Goal: Information Seeking & Learning: Learn about a topic

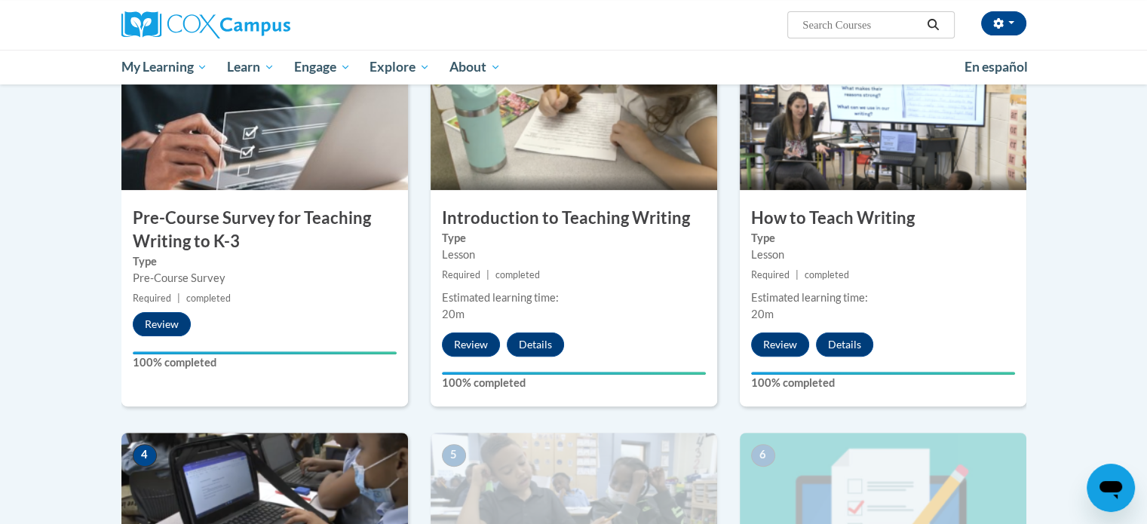
scroll to position [388, 0]
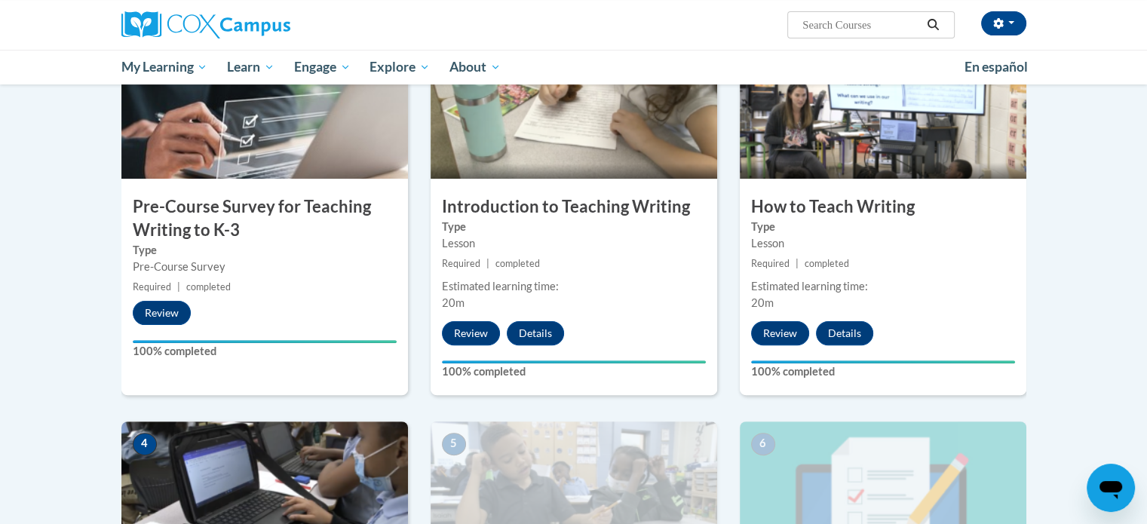
drag, startPoint x: 1152, startPoint y: 175, endPoint x: 1104, endPoint y: 155, distance: 52.4
click at [1104, 155] on body "[PERSON_NAME] ([GEOGRAPHIC_DATA]/[GEOGRAPHIC_DATA] UTC-05:00) My Profile Inbox …" at bounding box center [573, 393] width 1147 height 1562
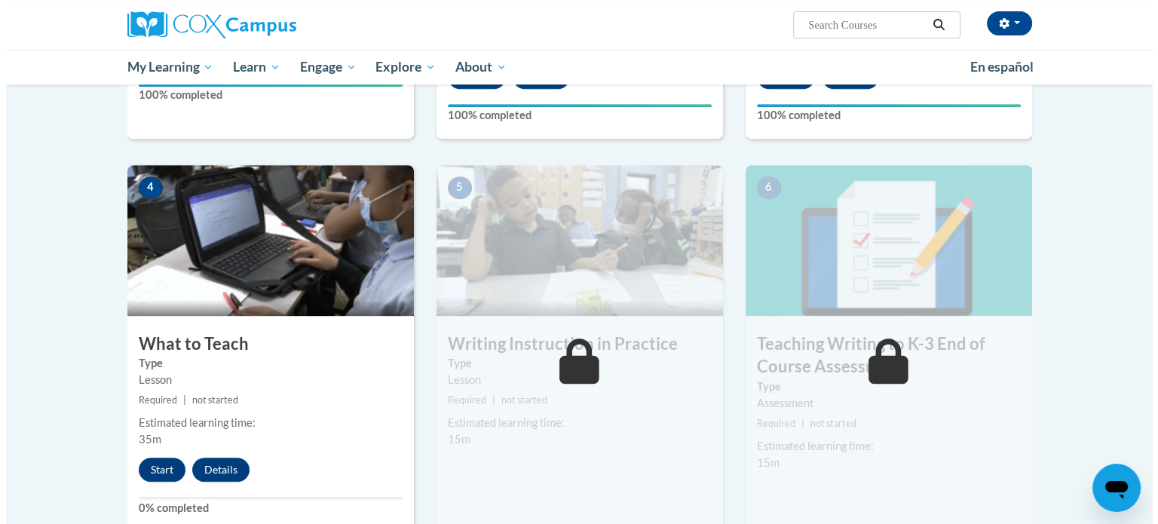
scroll to position [646, 0]
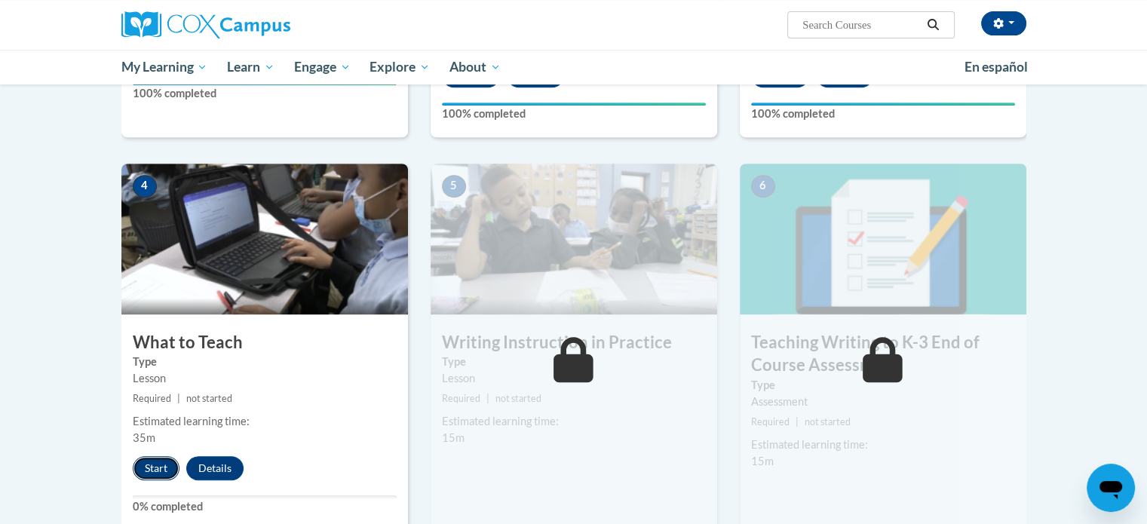
click at [156, 466] on button "Start" at bounding box center [156, 468] width 47 height 24
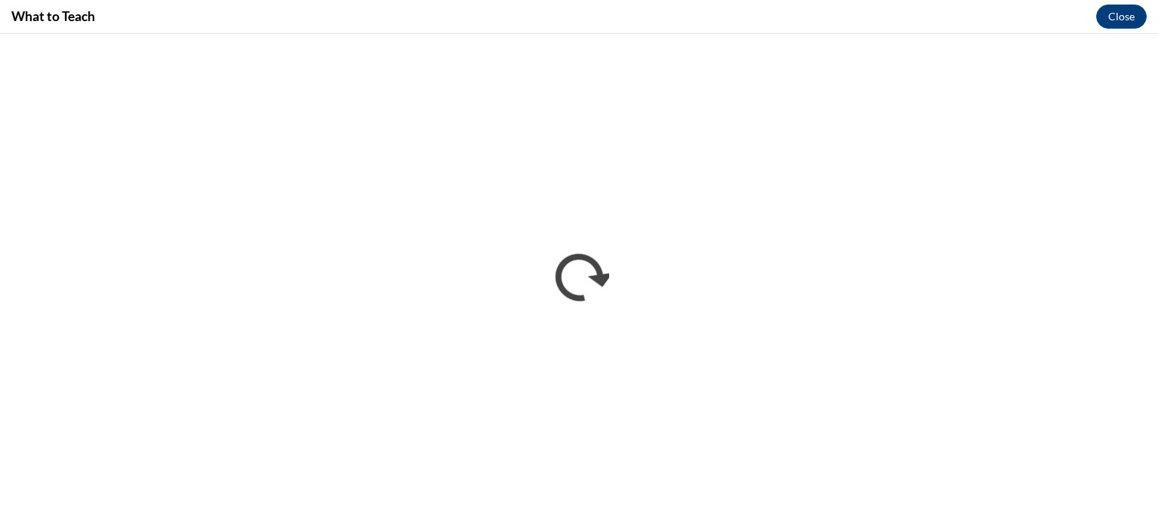
scroll to position [0, 0]
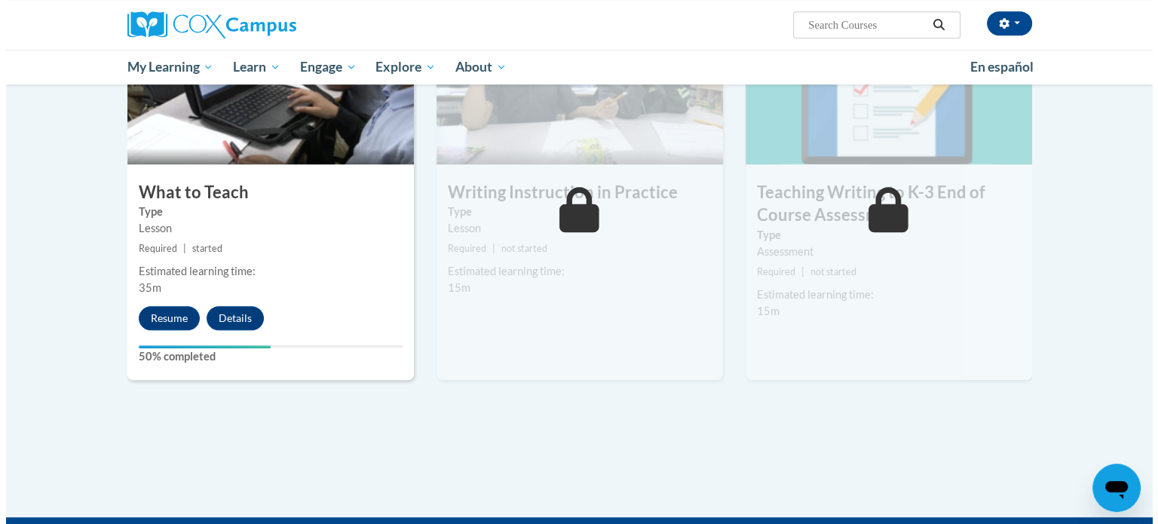
scroll to position [781, 0]
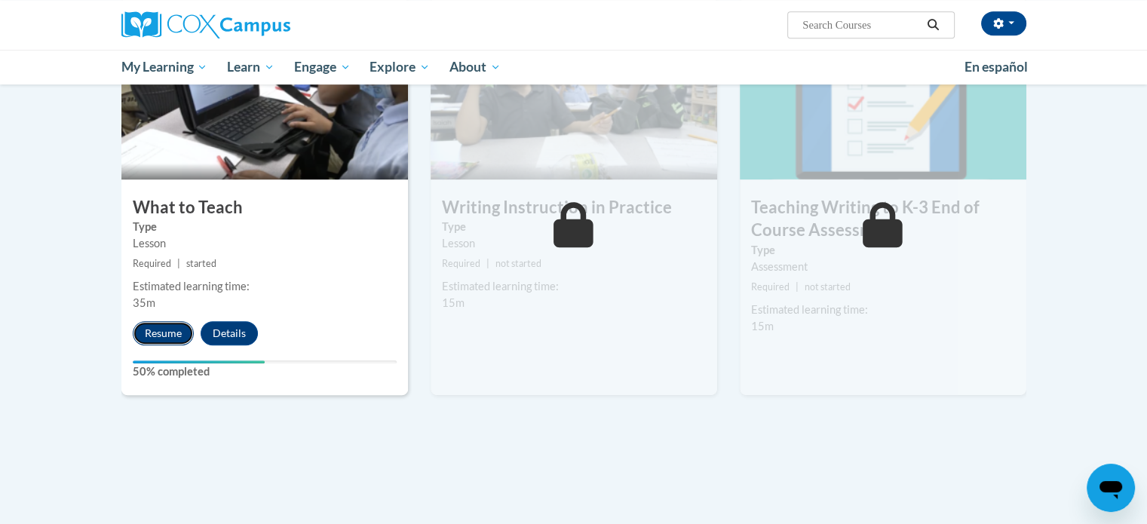
click at [163, 330] on button "Resume" at bounding box center [163, 333] width 61 height 24
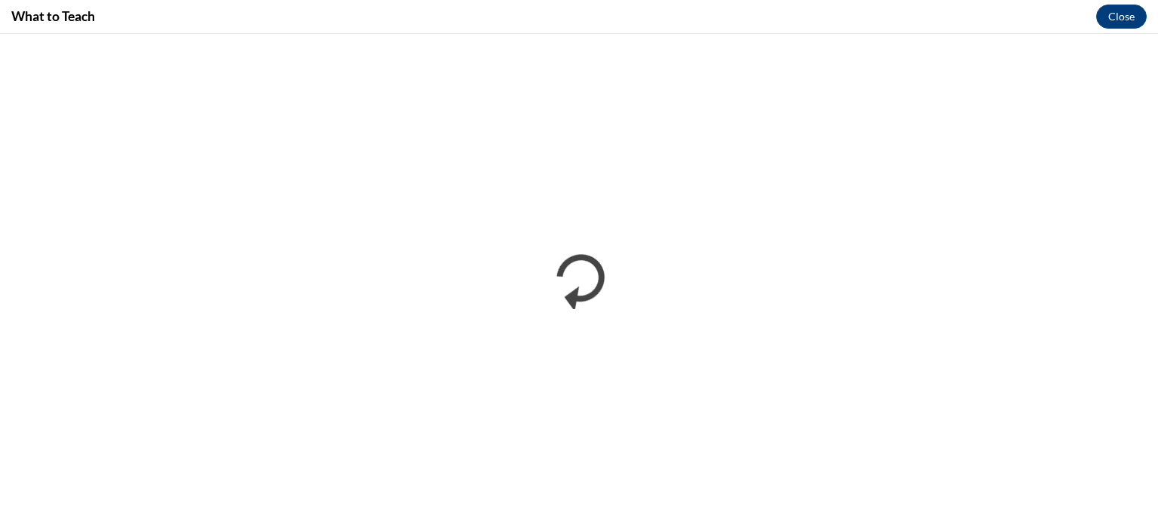
scroll to position [0, 0]
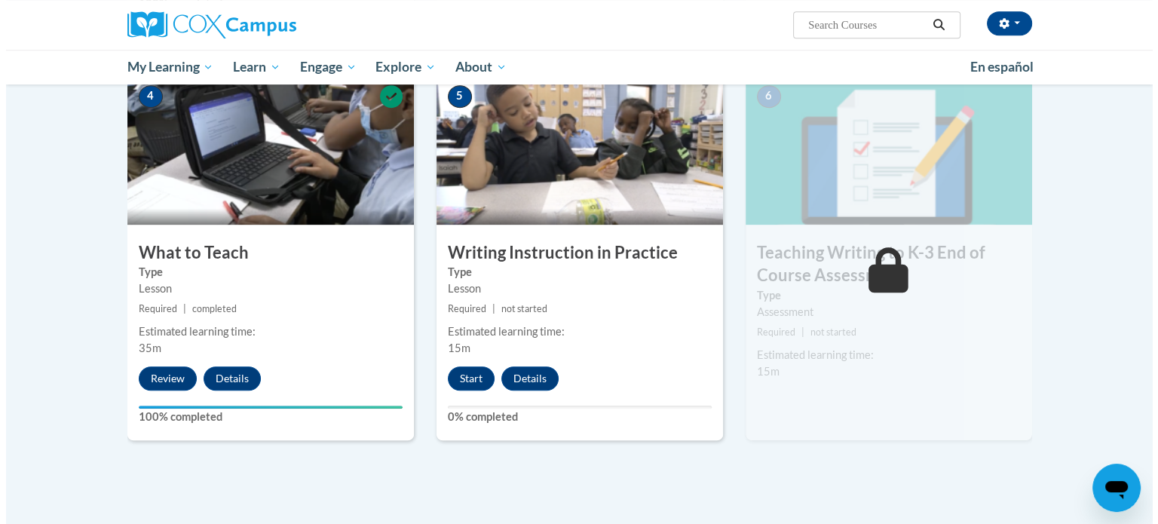
scroll to position [757, 0]
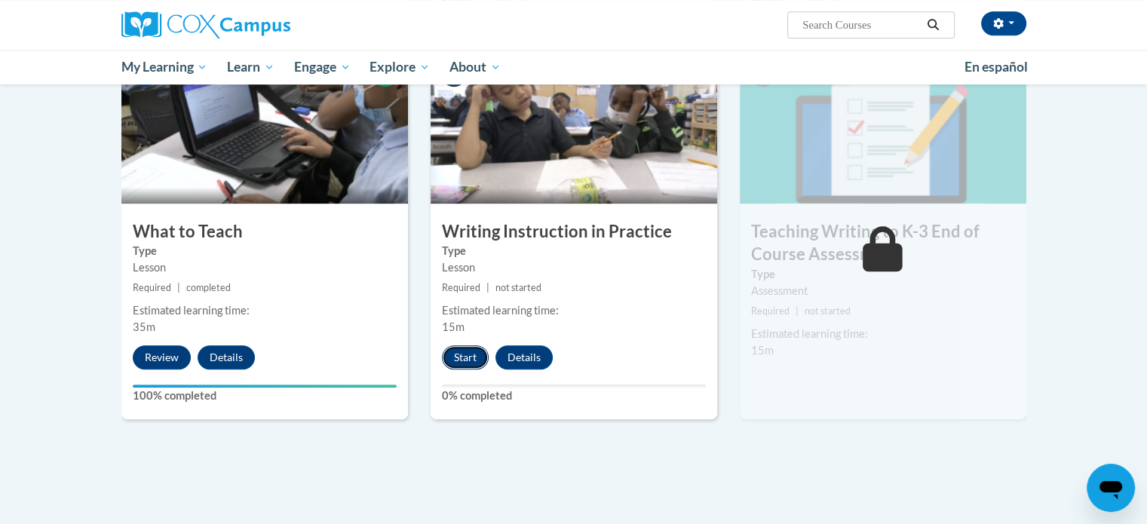
click at [458, 353] on button "Start" at bounding box center [465, 357] width 47 height 24
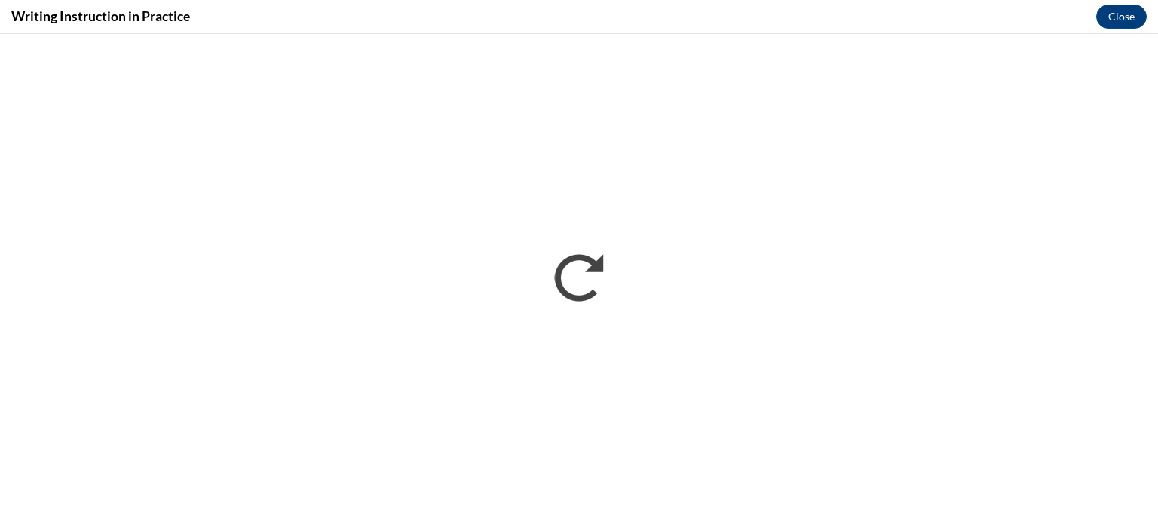
scroll to position [0, 0]
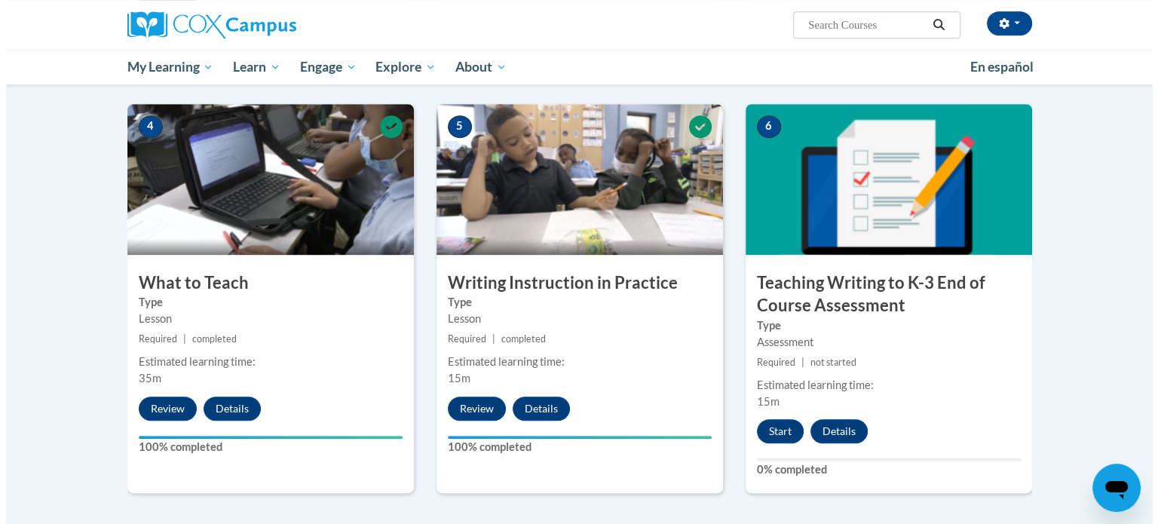
scroll to position [704, 0]
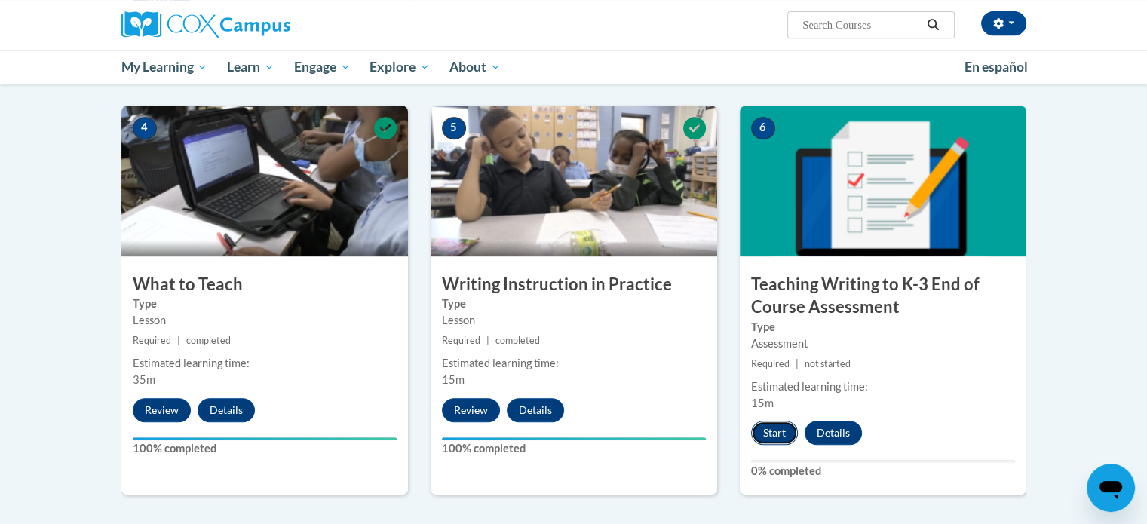
click at [774, 430] on button "Start" at bounding box center [774, 433] width 47 height 24
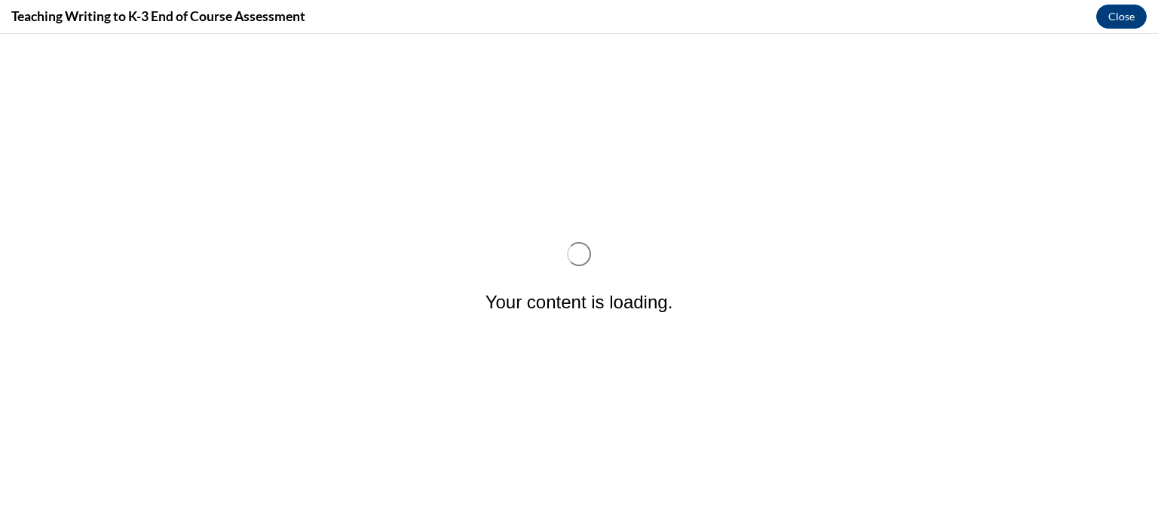
scroll to position [0, 0]
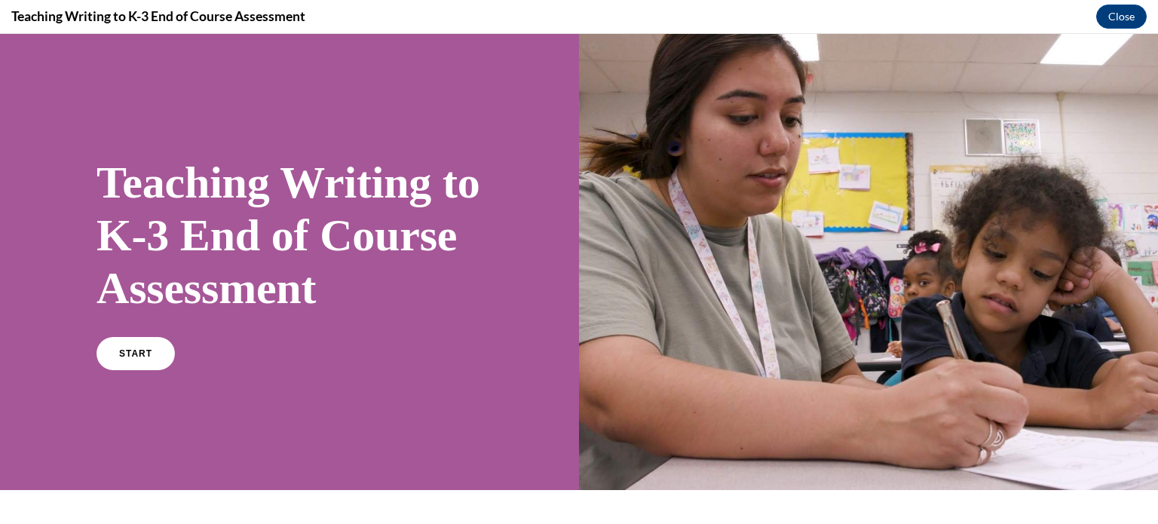
click at [774, 430] on div at bounding box center [868, 262] width 579 height 456
click at [129, 360] on span "START" at bounding box center [135, 353] width 35 height 11
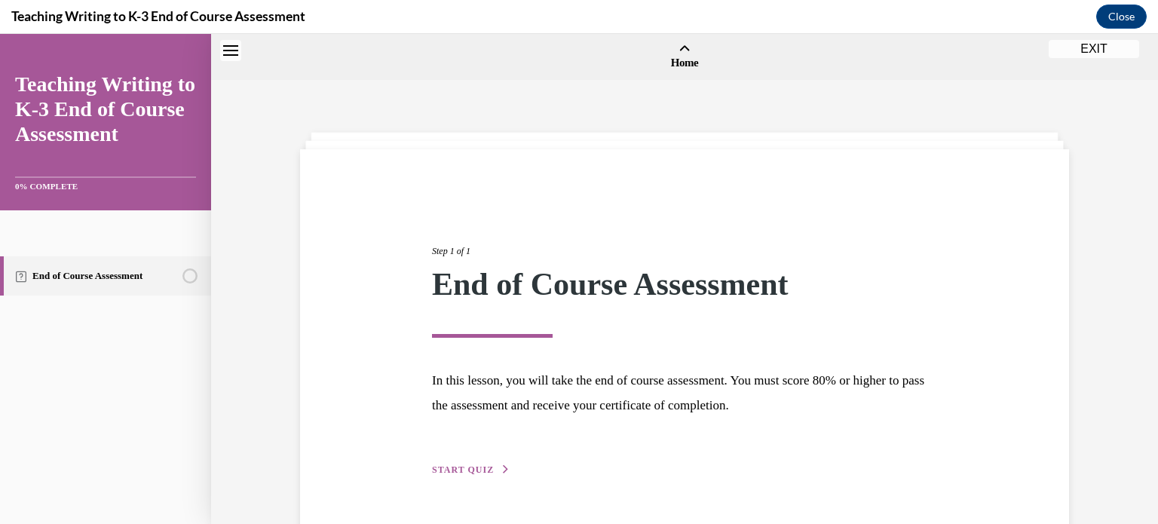
scroll to position [47, 0]
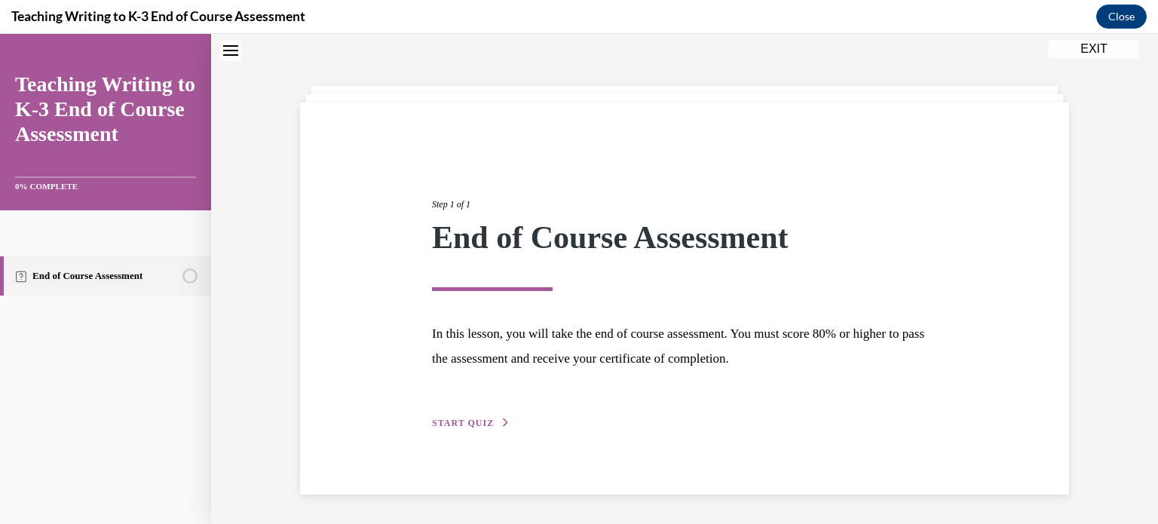
click at [477, 419] on span "START QUIZ" at bounding box center [463, 423] width 62 height 11
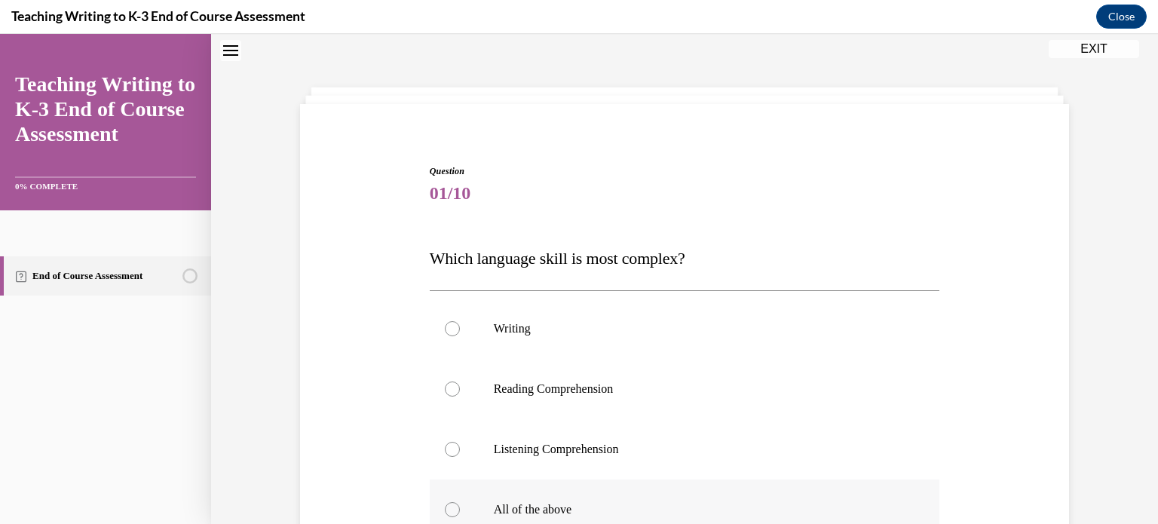
click at [447, 509] on div at bounding box center [452, 509] width 15 height 15
click at [447, 509] on input "All of the above" at bounding box center [452, 509] width 15 height 15
radio input "true"
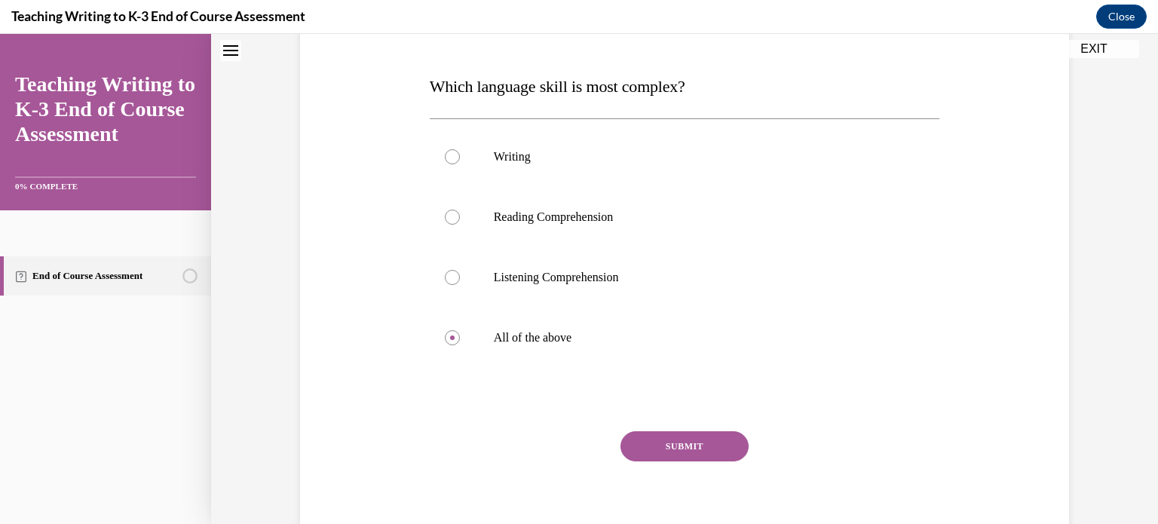
scroll to position [222, 0]
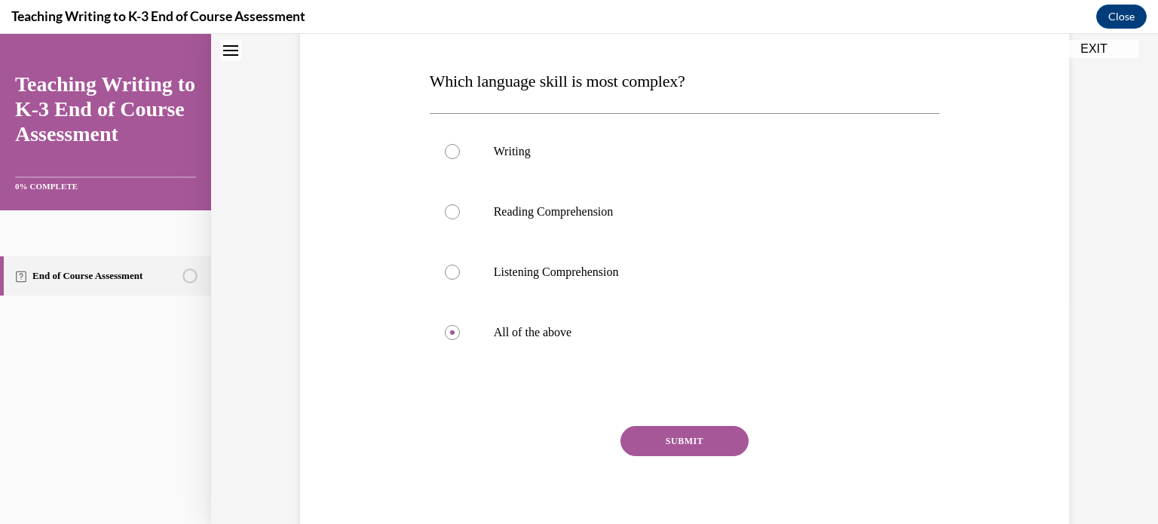
click at [687, 438] on button "SUBMIT" at bounding box center [685, 441] width 128 height 30
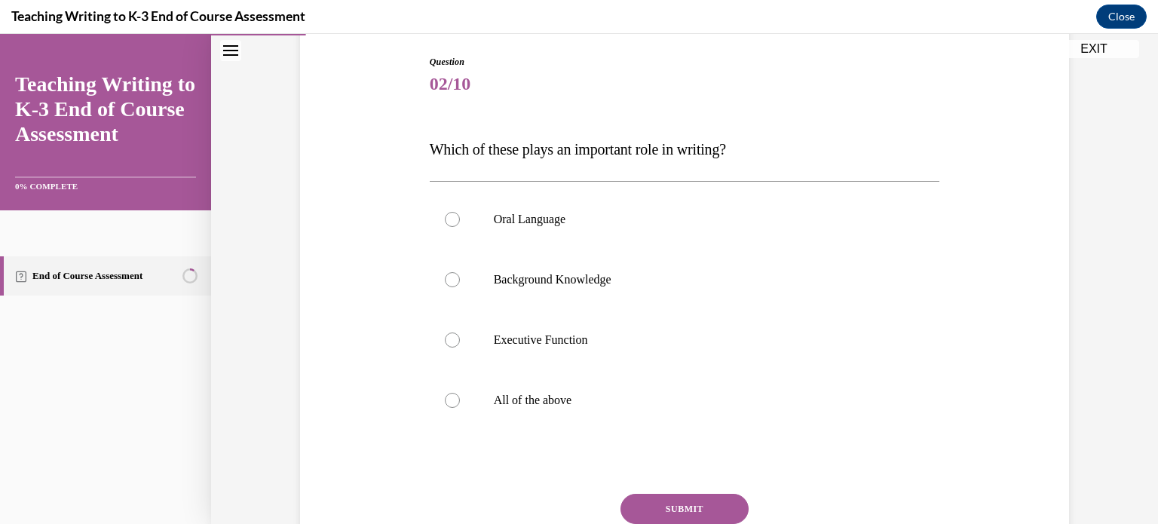
scroll to position [172, 0]
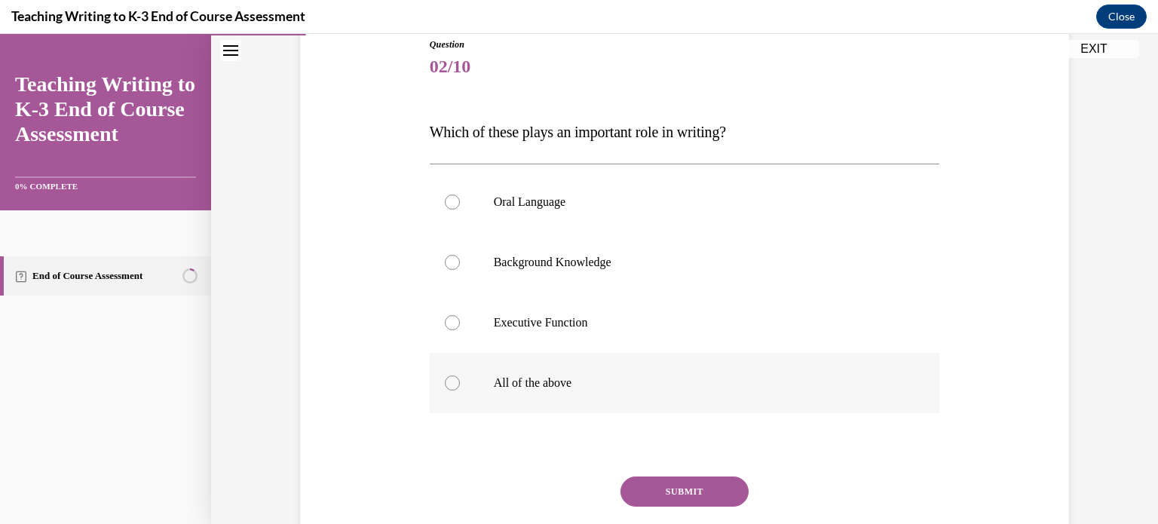
click at [446, 387] on div at bounding box center [452, 383] width 15 height 15
click at [446, 387] on input "All of the above" at bounding box center [452, 383] width 15 height 15
radio input "true"
click at [691, 485] on button "SUBMIT" at bounding box center [685, 492] width 128 height 30
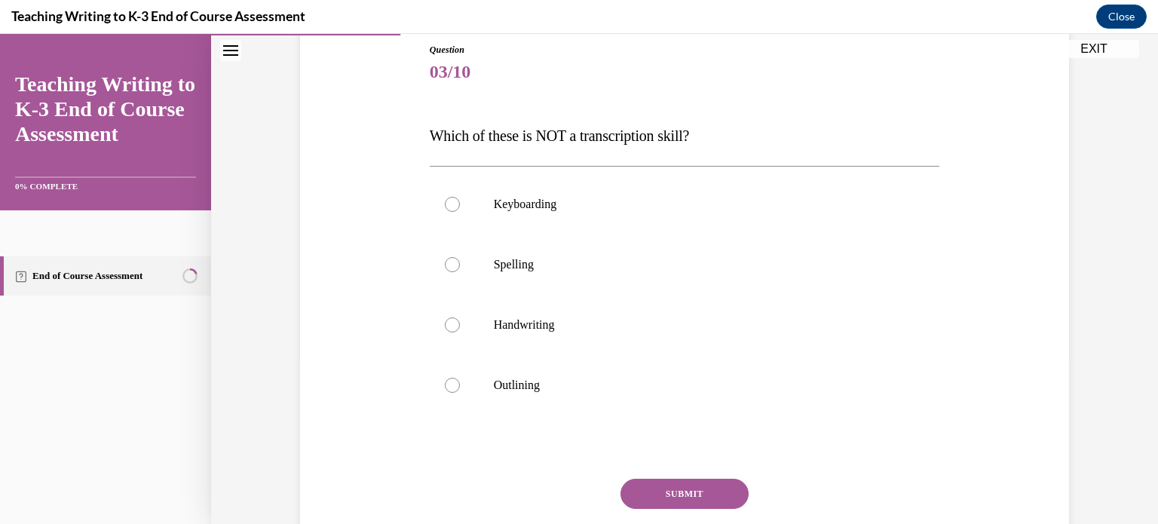
scroll to position [161, 0]
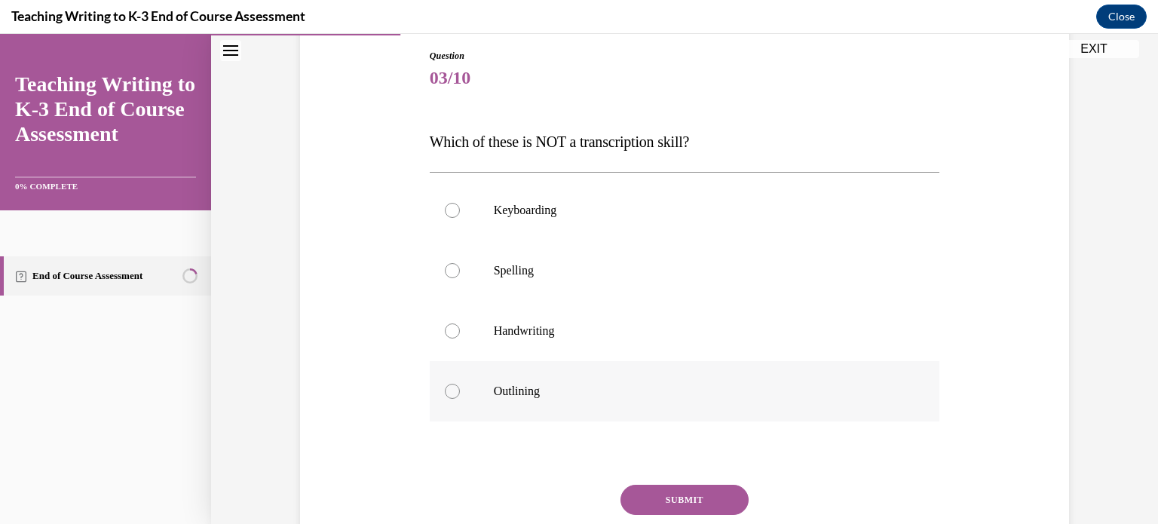
click at [445, 388] on div at bounding box center [452, 391] width 15 height 15
click at [445, 388] on input "Outlining" at bounding box center [452, 391] width 15 height 15
radio input "true"
click at [705, 504] on button "SUBMIT" at bounding box center [685, 500] width 128 height 30
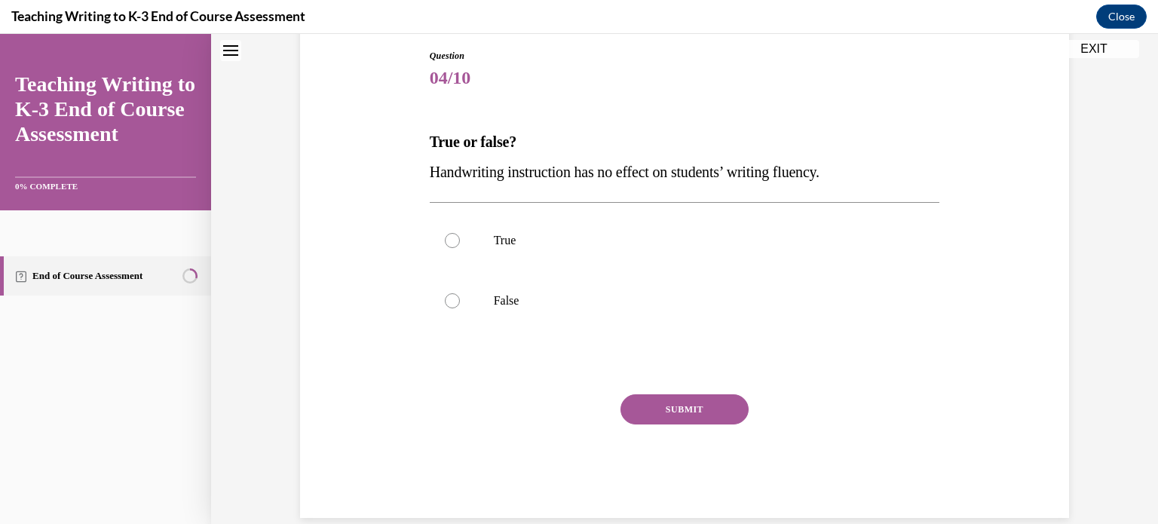
scroll to position [45, 0]
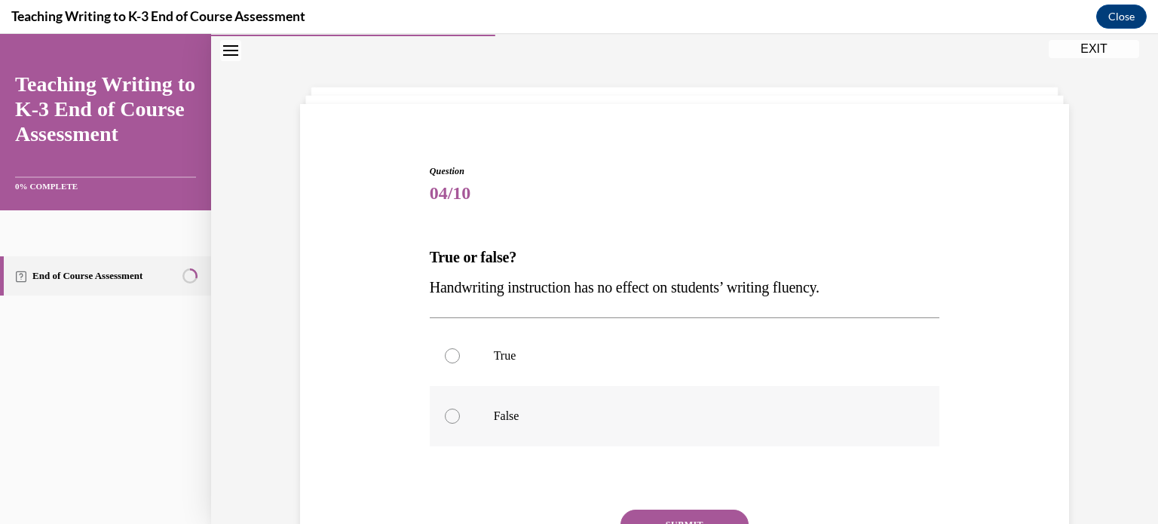
click at [445, 412] on div at bounding box center [452, 416] width 15 height 15
click at [445, 412] on input "False" at bounding box center [452, 416] width 15 height 15
radio input "true"
click at [720, 513] on button "SUBMIT" at bounding box center [685, 525] width 128 height 30
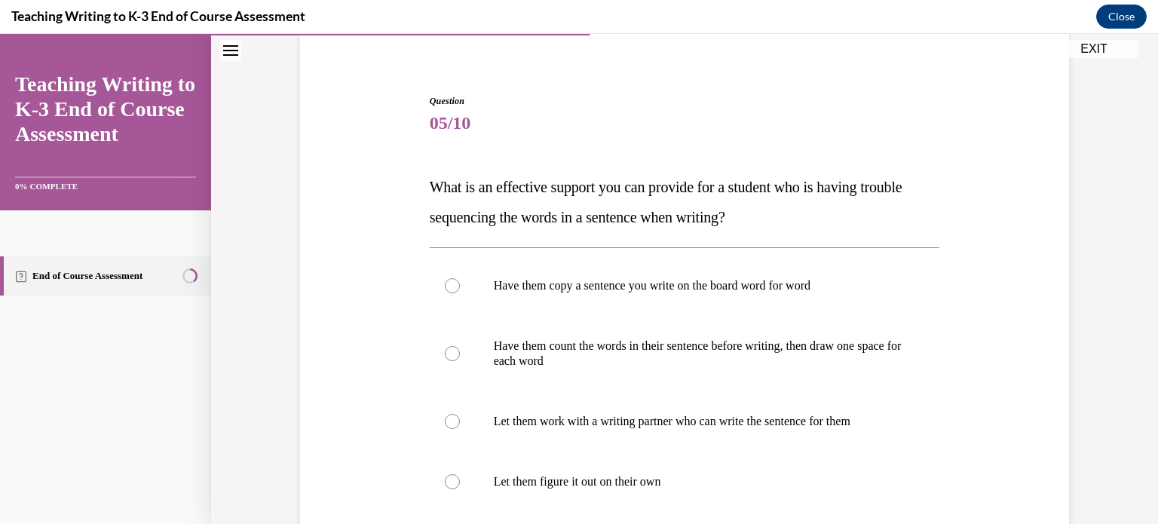
scroll to position [116, 0]
click at [452, 354] on div at bounding box center [452, 352] width 15 height 15
click at [452, 354] on input "Have them count the words in their sentence before writing, then draw one space…" at bounding box center [452, 352] width 15 height 15
radio input "true"
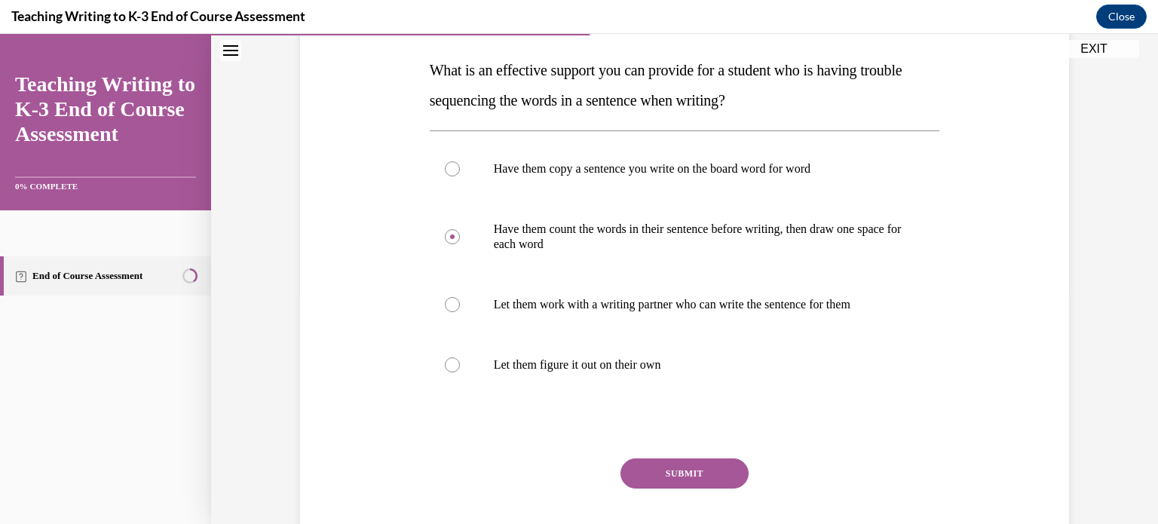
scroll to position [255, 0]
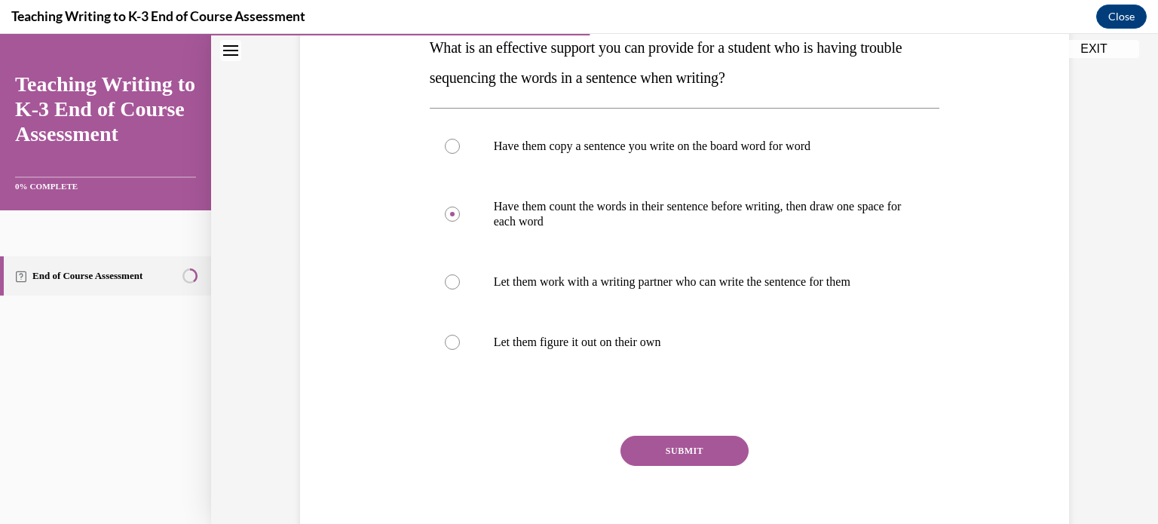
click at [676, 447] on button "SUBMIT" at bounding box center [685, 451] width 128 height 30
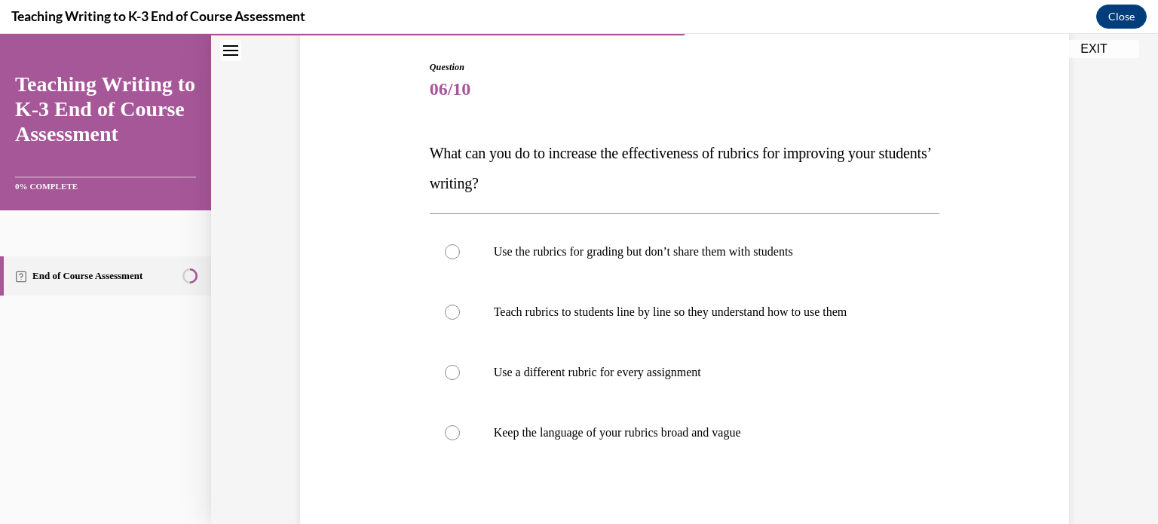
scroll to position [151, 0]
click at [449, 308] on div at bounding box center [452, 310] width 15 height 15
click at [449, 308] on input "Teach rubrics to students line by line so they understand how to use them" at bounding box center [452, 310] width 15 height 15
radio input "true"
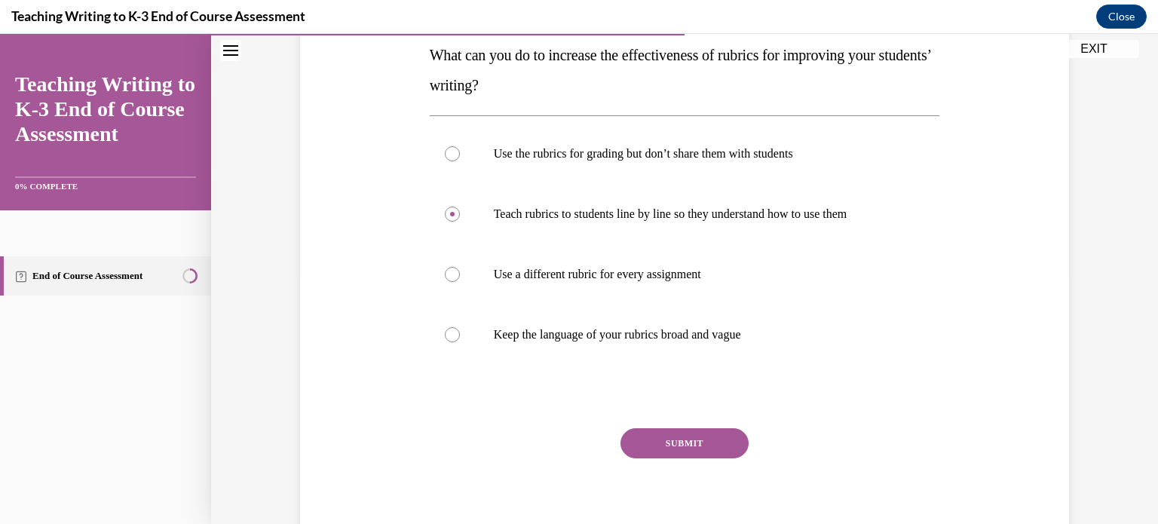
scroll to position [259, 0]
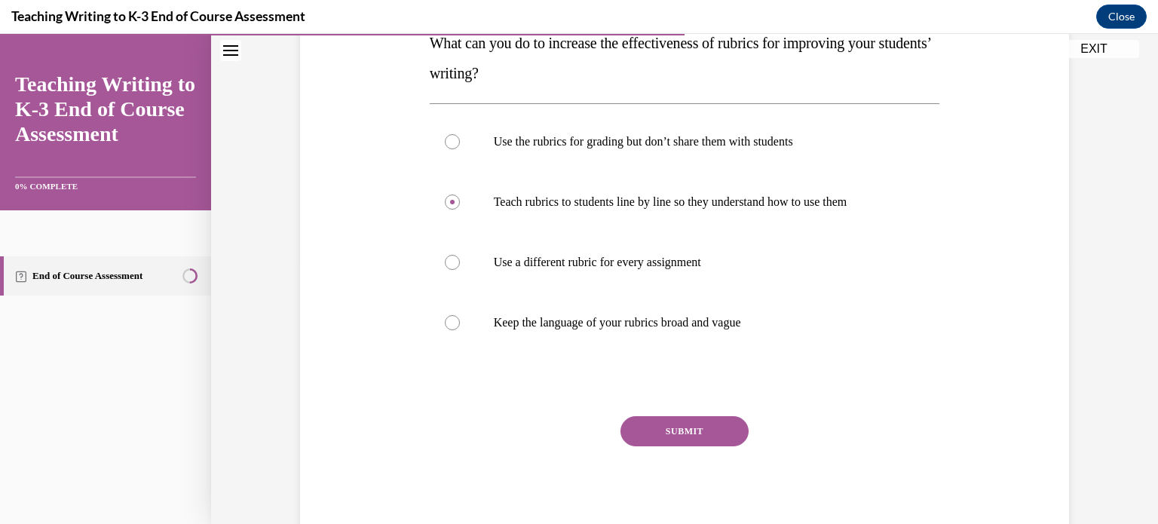
click at [693, 424] on button "SUBMIT" at bounding box center [685, 431] width 128 height 30
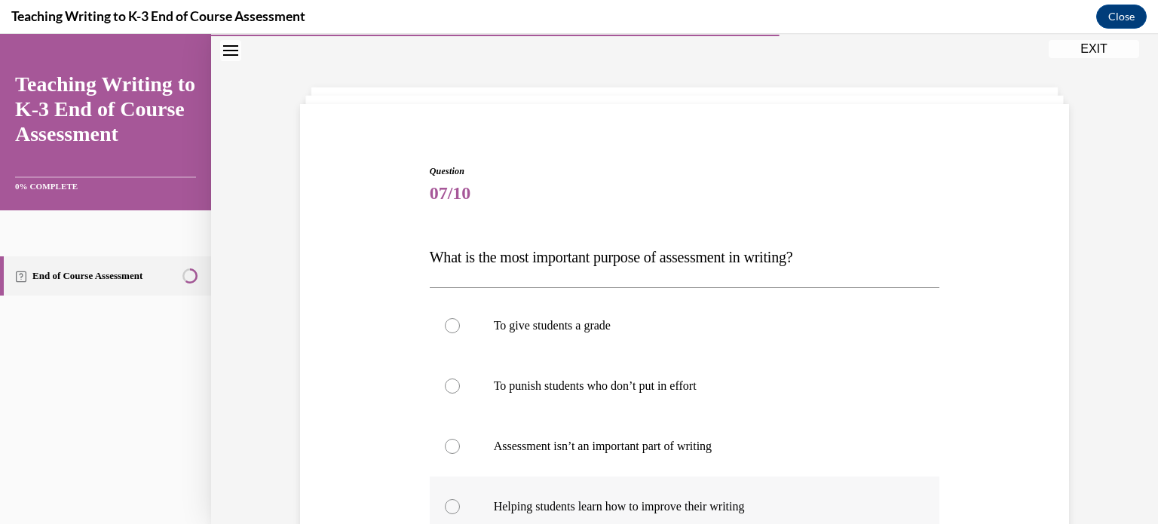
click at [445, 501] on div at bounding box center [452, 506] width 15 height 15
click at [445, 501] on input "Helping students learn how to improve their writing" at bounding box center [452, 506] width 15 height 15
radio input "true"
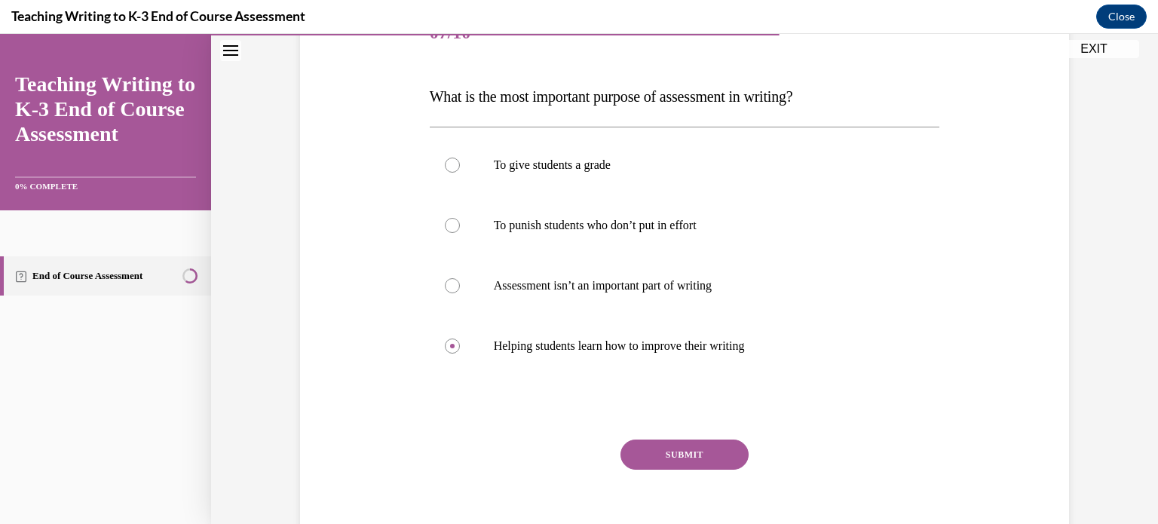
scroll to position [212, 0]
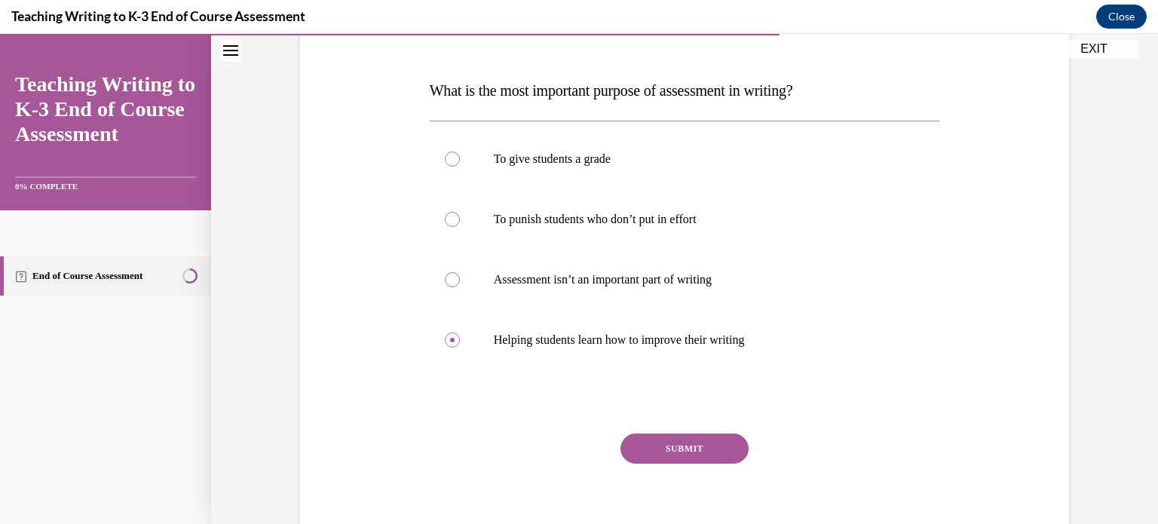
click at [709, 443] on button "SUBMIT" at bounding box center [685, 449] width 128 height 30
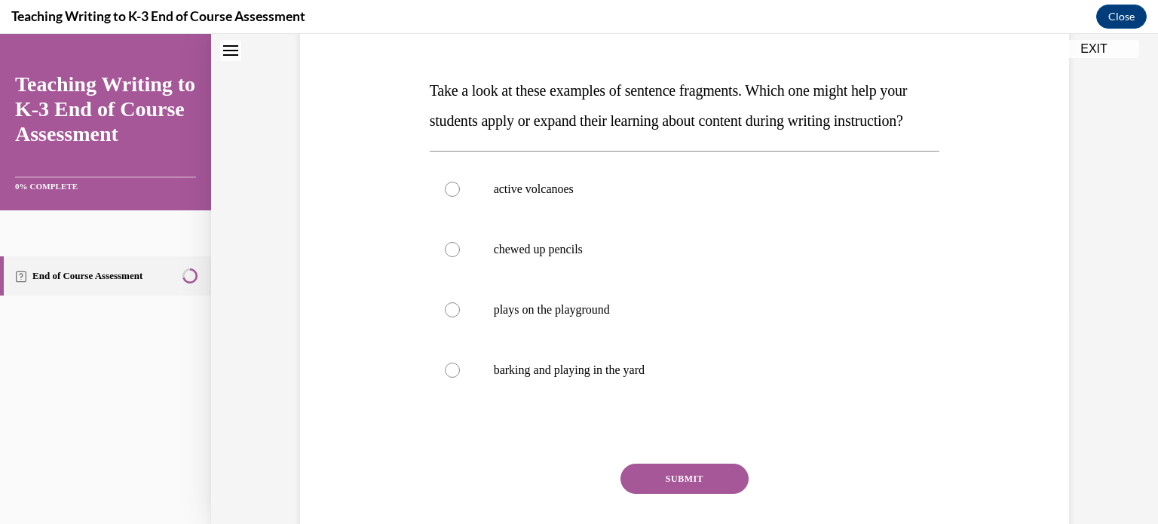
scroll to position [45, 0]
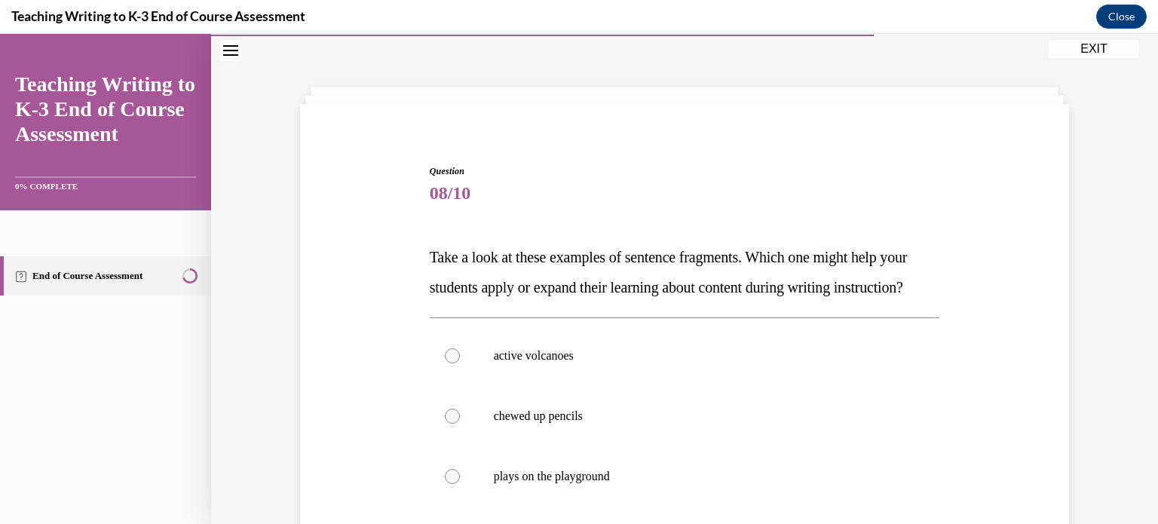
click at [709, 424] on p "chewed up pencils" at bounding box center [698, 416] width 409 height 15
click at [460, 424] on input "chewed up pencils" at bounding box center [452, 416] width 15 height 15
radio input "true"
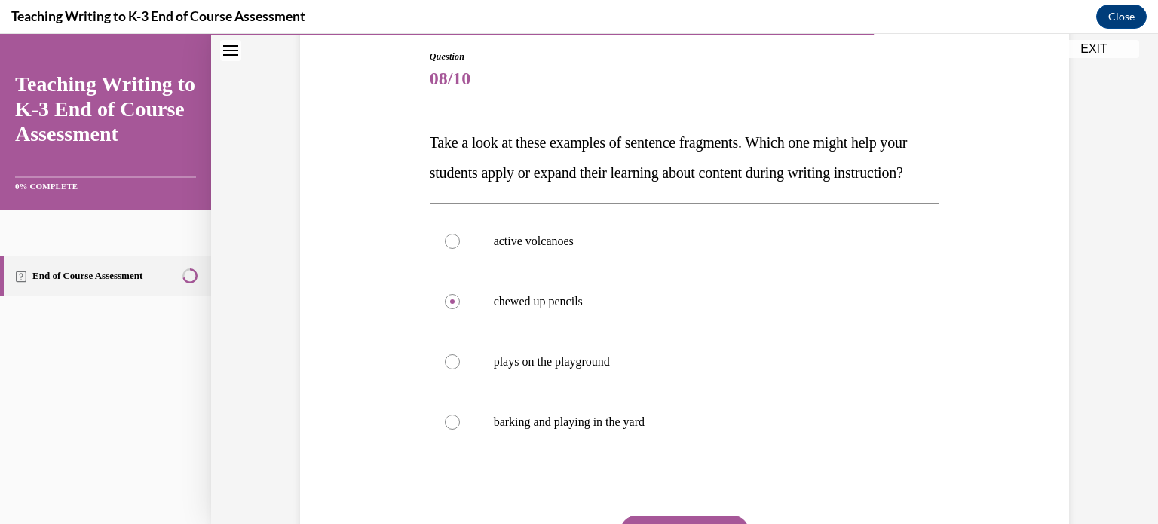
scroll to position [165, 0]
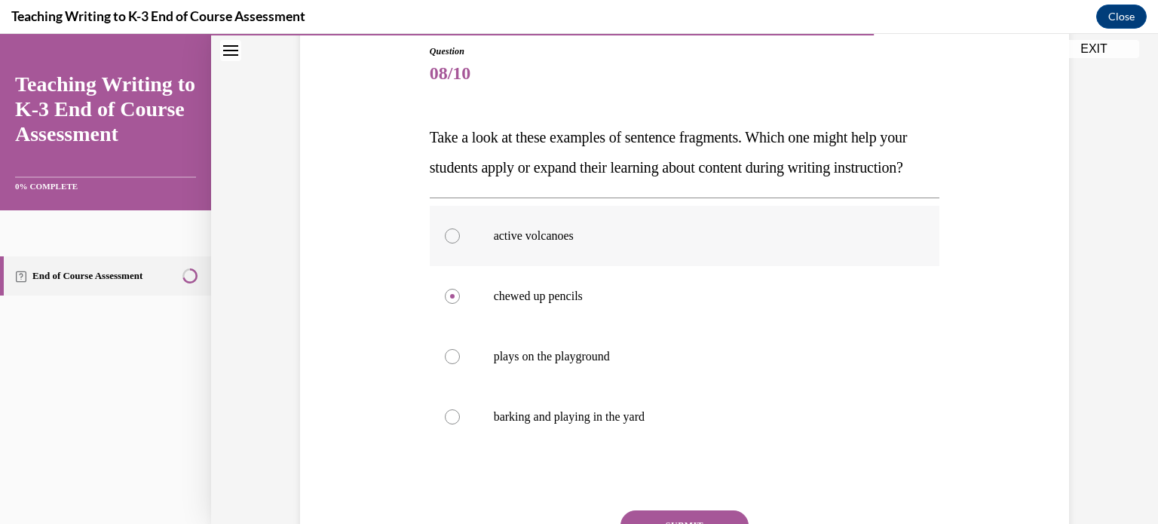
click at [538, 244] on p "active volcanoes" at bounding box center [698, 235] width 409 height 15
click at [460, 244] on input "active volcanoes" at bounding box center [452, 235] width 15 height 15
radio input "true"
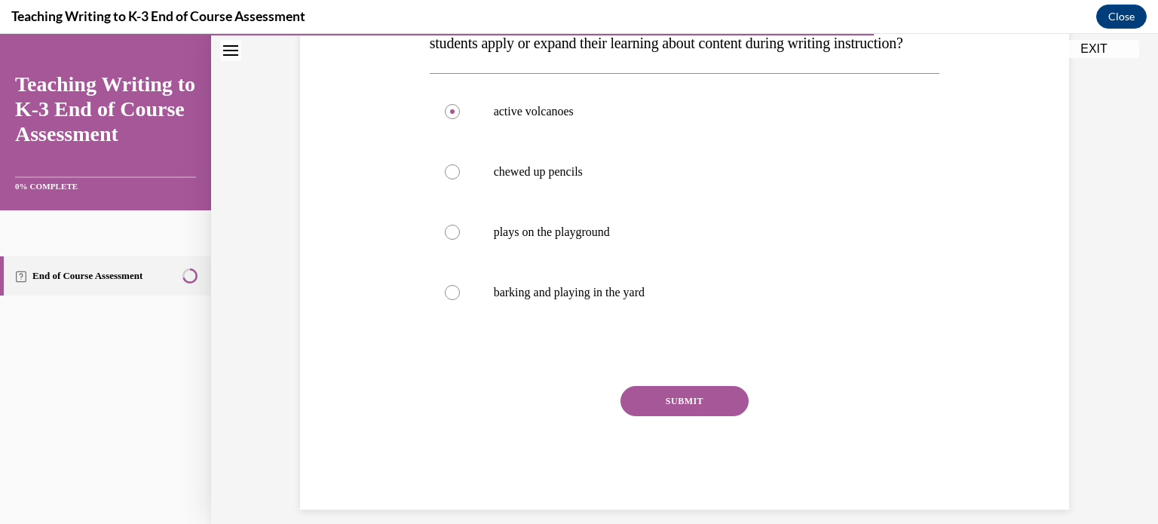
scroll to position [287, 0]
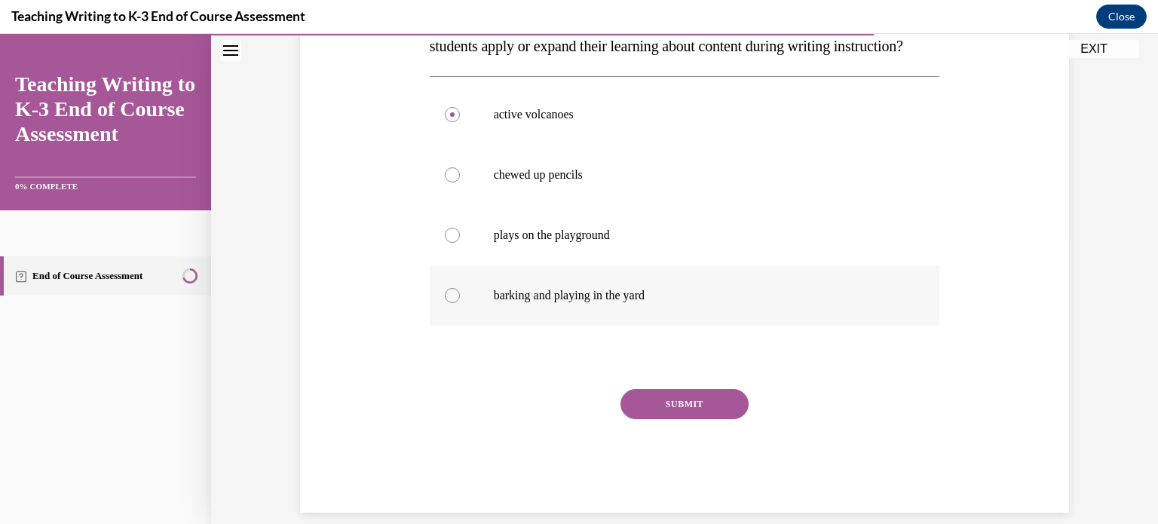
click at [449, 303] on div at bounding box center [452, 295] width 15 height 15
click at [449, 303] on input "barking and playing in the yard" at bounding box center [452, 295] width 15 height 15
radio input "true"
click at [687, 419] on button "SUBMIT" at bounding box center [685, 404] width 128 height 30
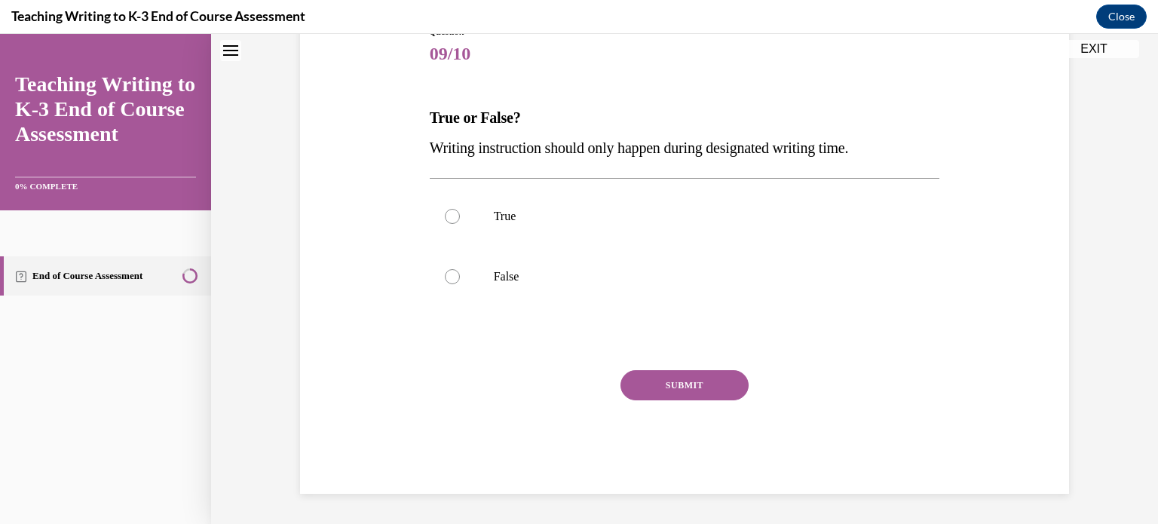
scroll to position [45, 0]
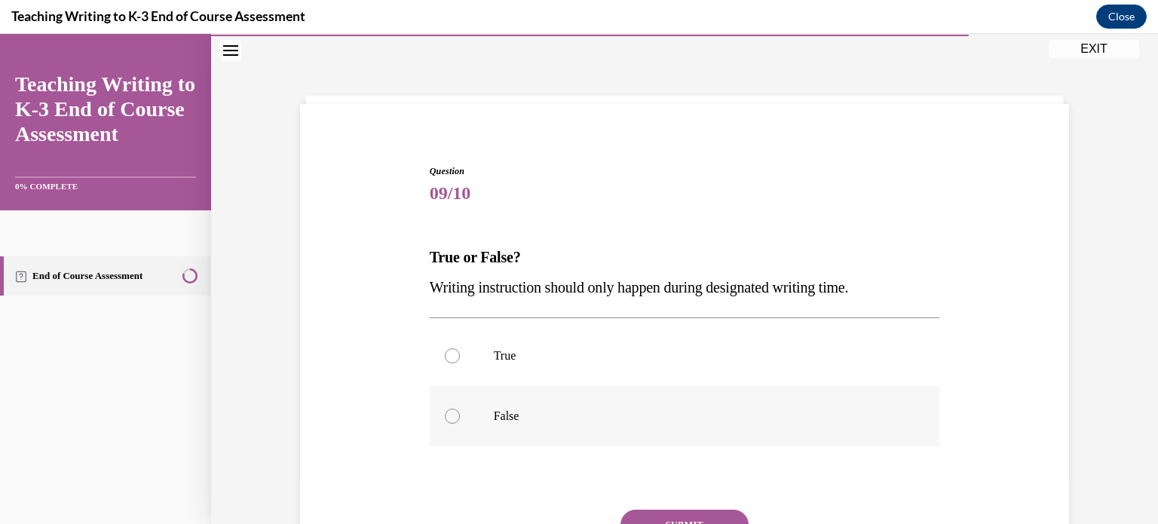
click at [446, 415] on div at bounding box center [452, 416] width 15 height 15
click at [446, 415] on input "False" at bounding box center [452, 416] width 15 height 15
radio input "true"
click at [671, 518] on button "SUBMIT" at bounding box center [685, 525] width 128 height 30
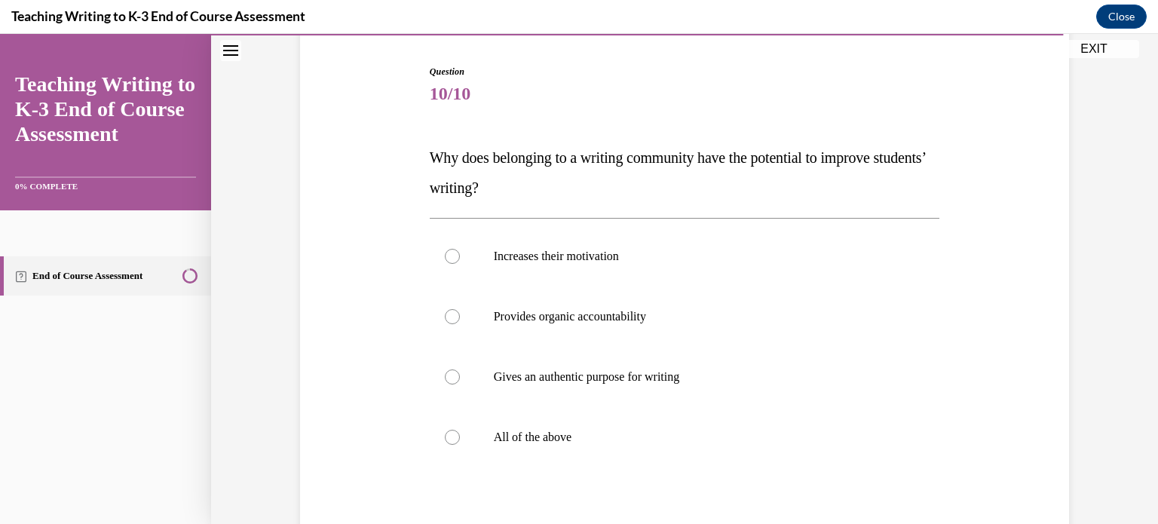
scroll to position [143, 0]
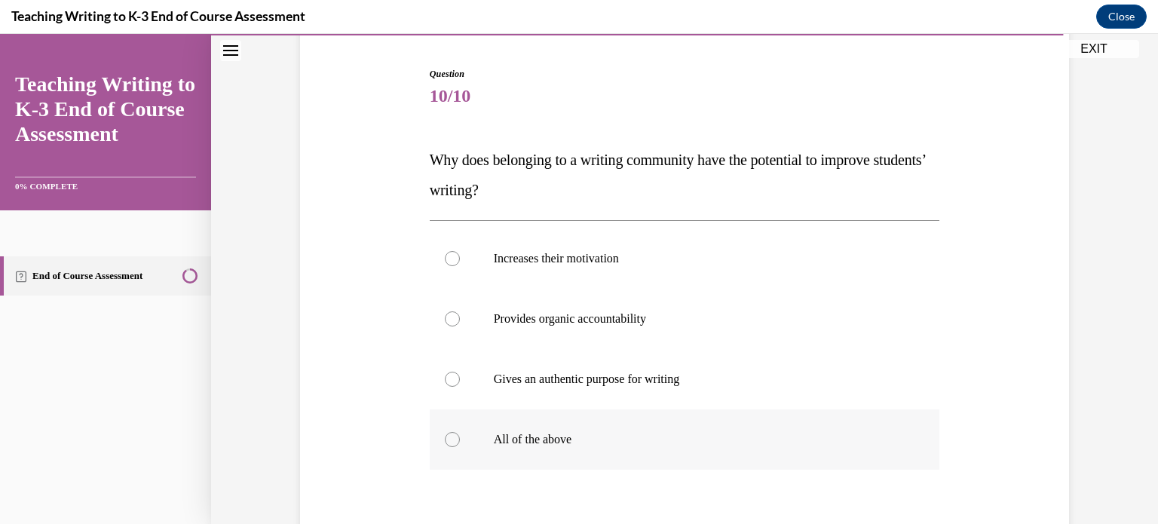
click at [446, 438] on div at bounding box center [452, 439] width 15 height 15
click at [446, 438] on input "All of the above" at bounding box center [452, 439] width 15 height 15
radio input "true"
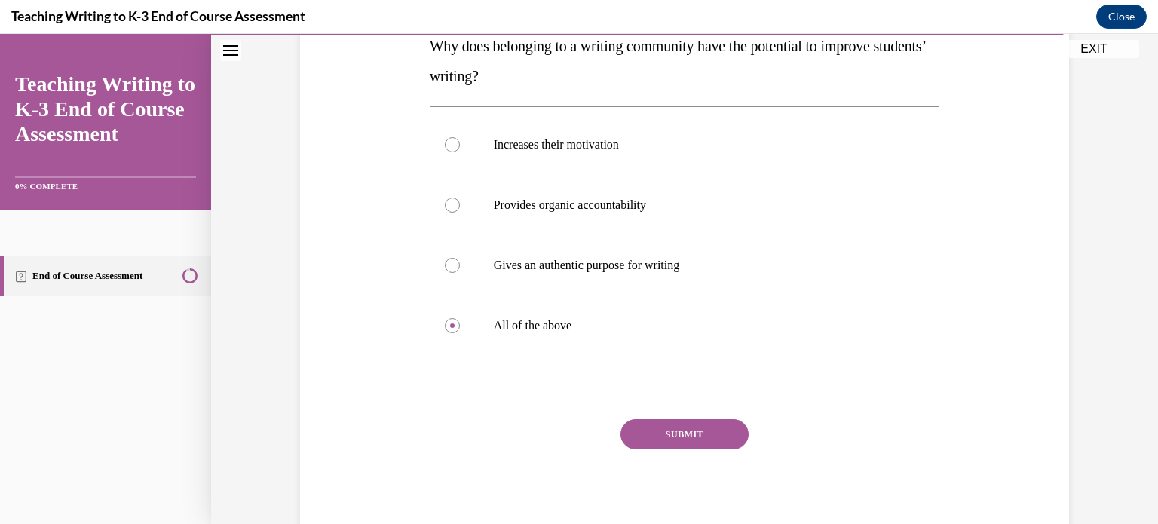
click at [688, 431] on button "SUBMIT" at bounding box center [685, 434] width 128 height 30
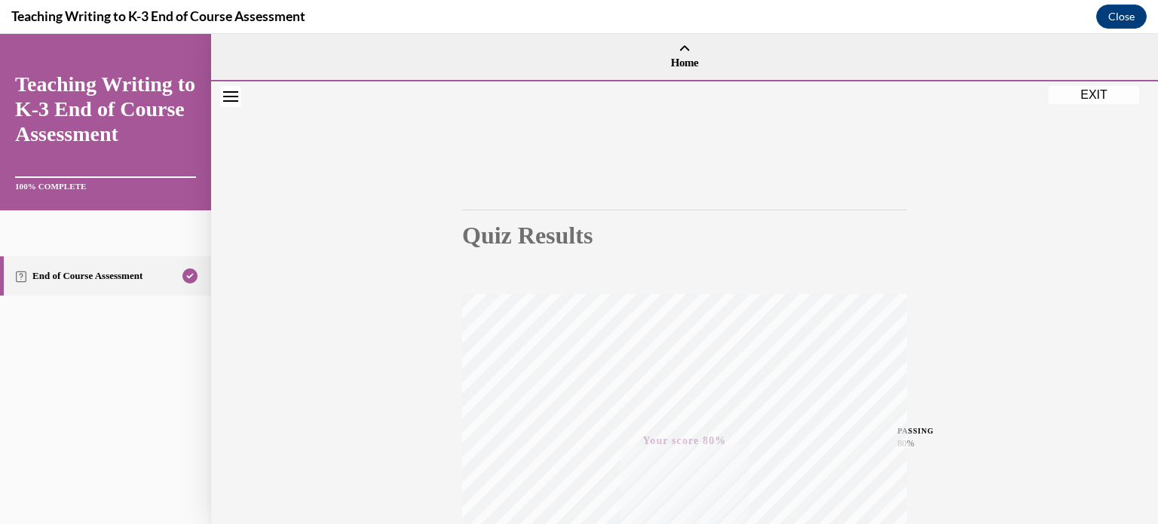
scroll to position [282, 0]
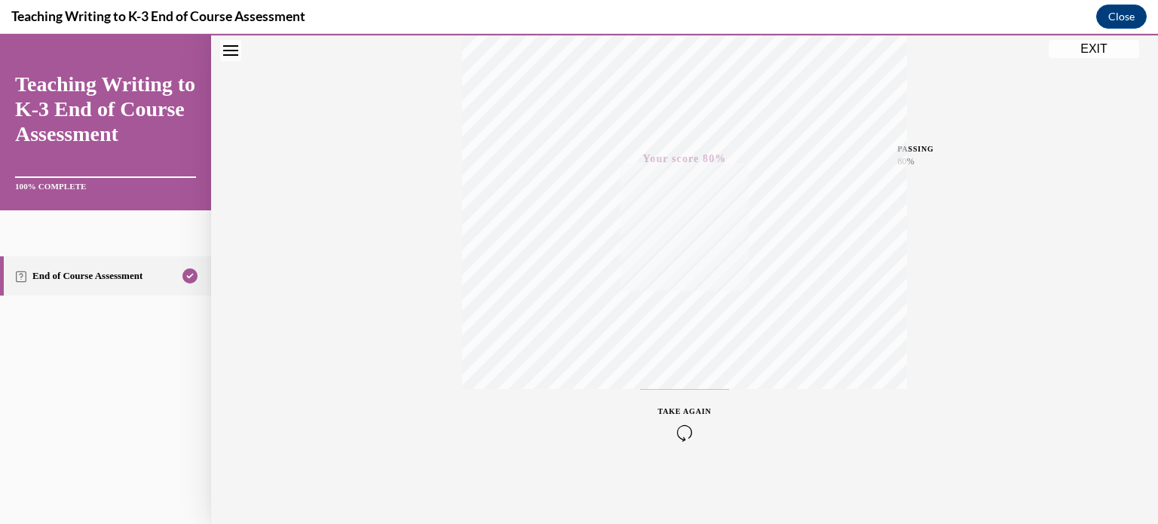
click at [1087, 54] on button "EXIT" at bounding box center [1094, 49] width 90 height 18
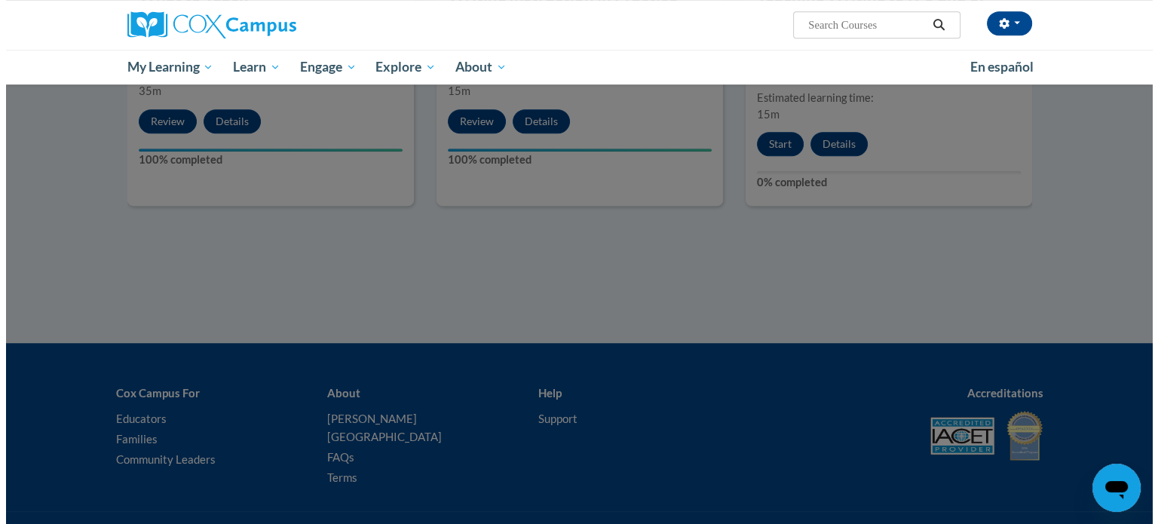
scroll to position [878, 0]
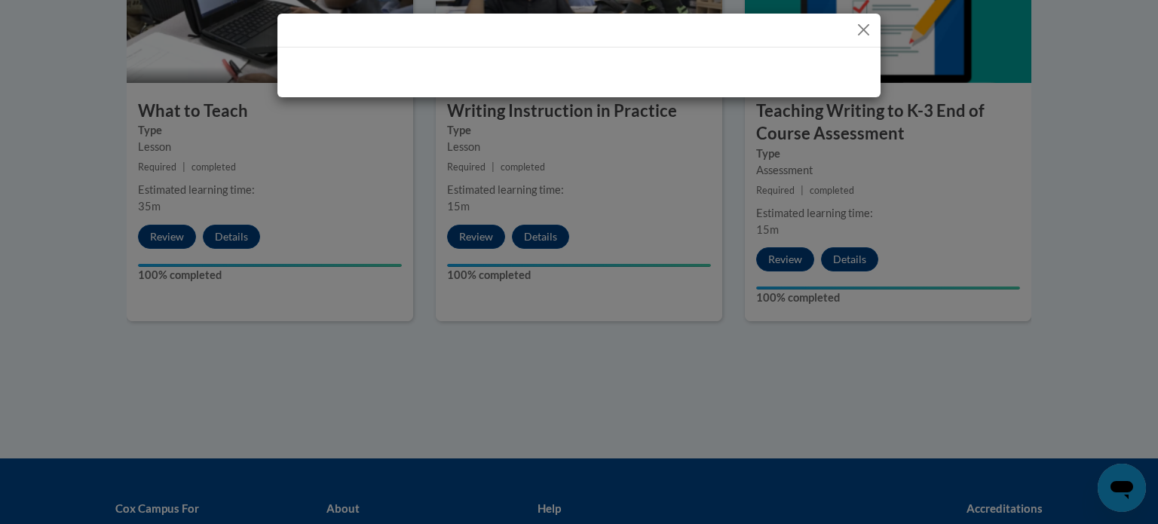
drag, startPoint x: 1152, startPoint y: 303, endPoint x: 1158, endPoint y: 352, distance: 49.3
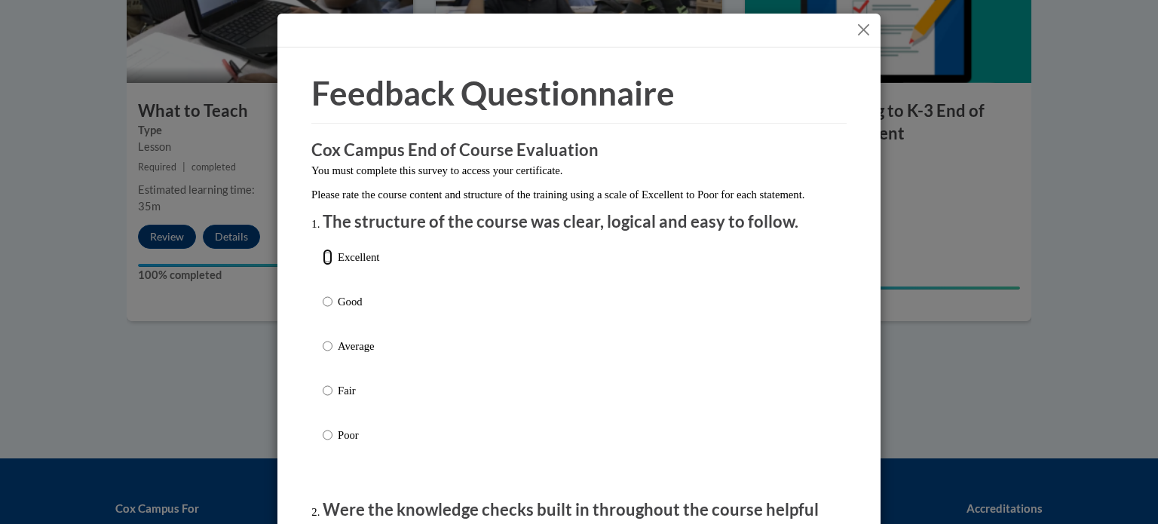
click at [323, 265] on input "Excellent" at bounding box center [328, 257] width 10 height 17
radio input "true"
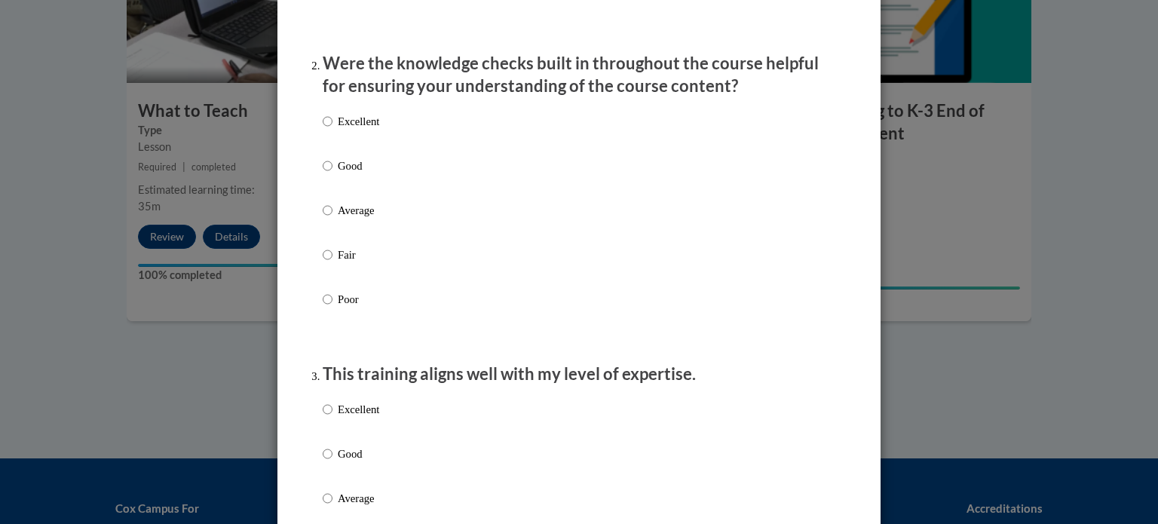
scroll to position [451, 0]
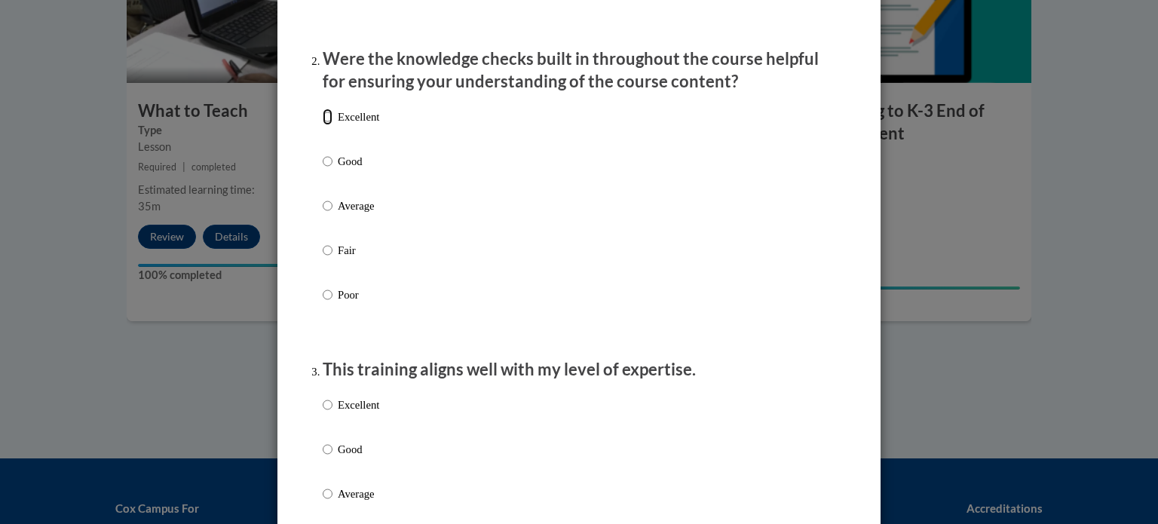
click at [323, 125] on input "Excellent" at bounding box center [328, 117] width 10 height 17
radio input "true"
click at [324, 413] on input "Excellent" at bounding box center [328, 405] width 10 height 17
radio input "true"
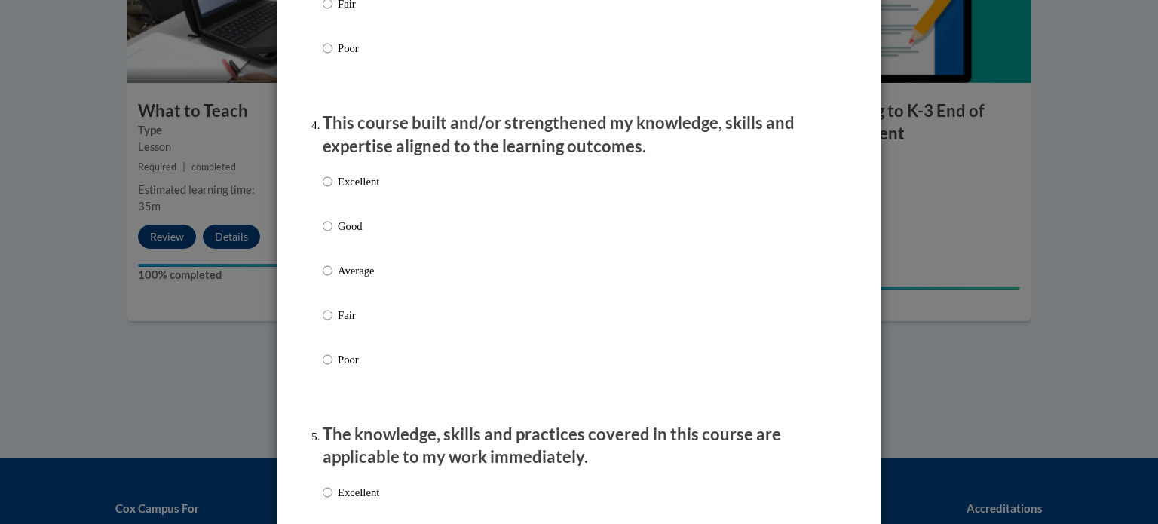
scroll to position [989, 0]
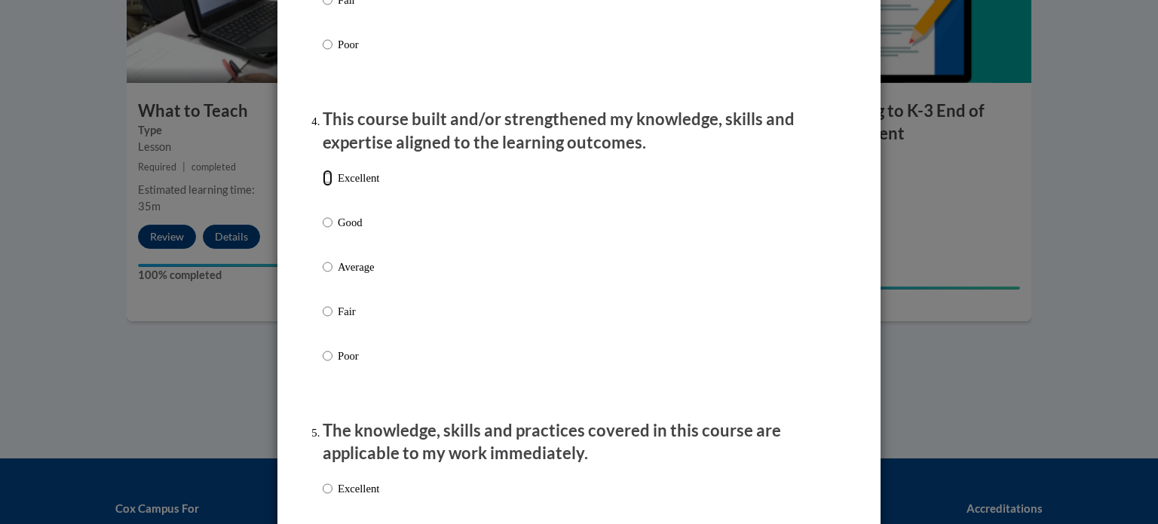
click at [323, 186] on input "Excellent" at bounding box center [328, 178] width 10 height 17
radio input "true"
click at [323, 497] on input "Excellent" at bounding box center [328, 488] width 10 height 17
radio input "true"
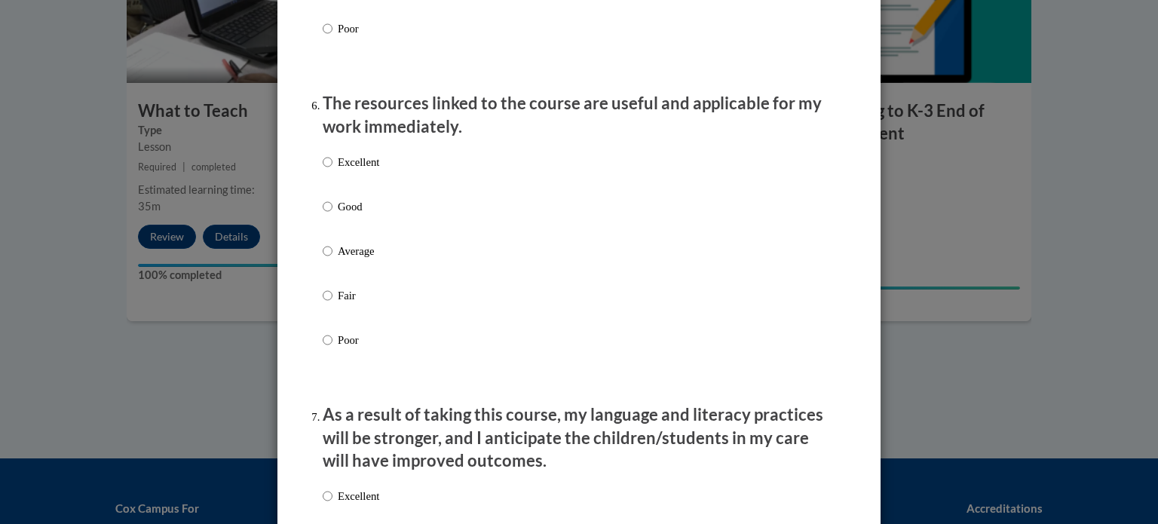
scroll to position [1642, 0]
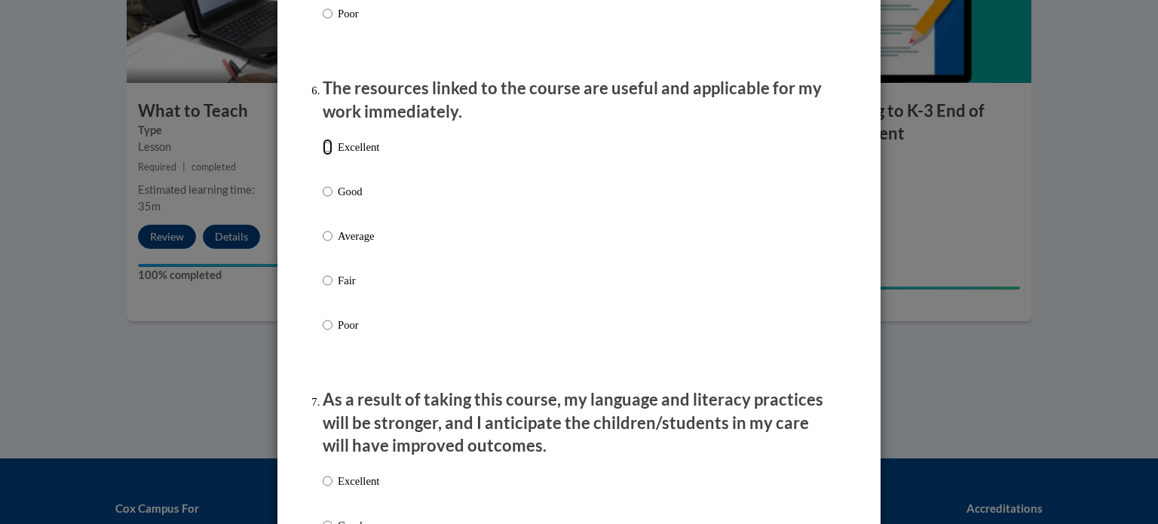
click at [323, 155] on input "Excellent" at bounding box center [328, 147] width 10 height 17
radio input "true"
click at [323, 489] on input "Excellent" at bounding box center [328, 481] width 10 height 17
radio input "true"
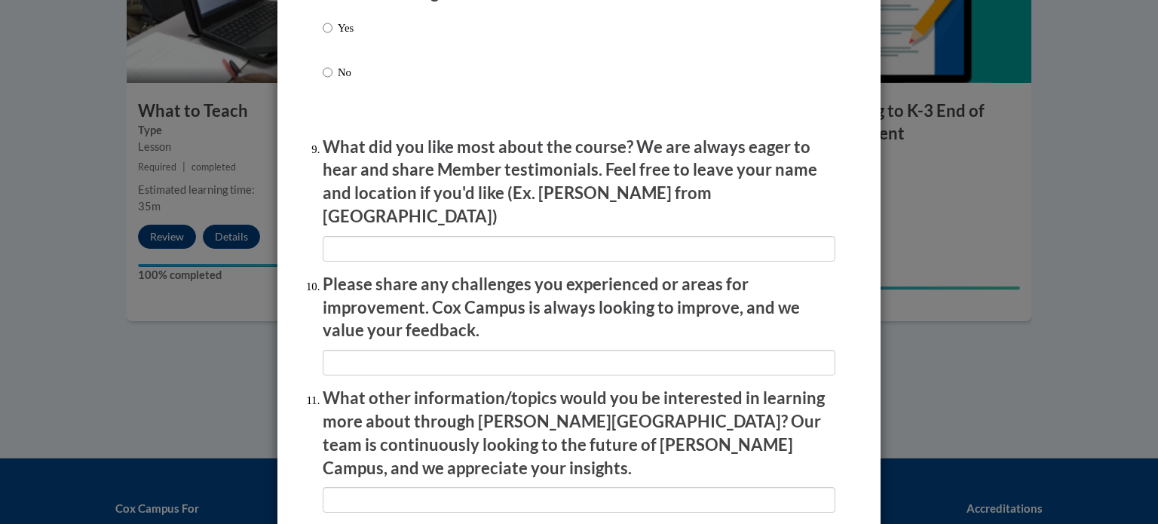
scroll to position [2434, 0]
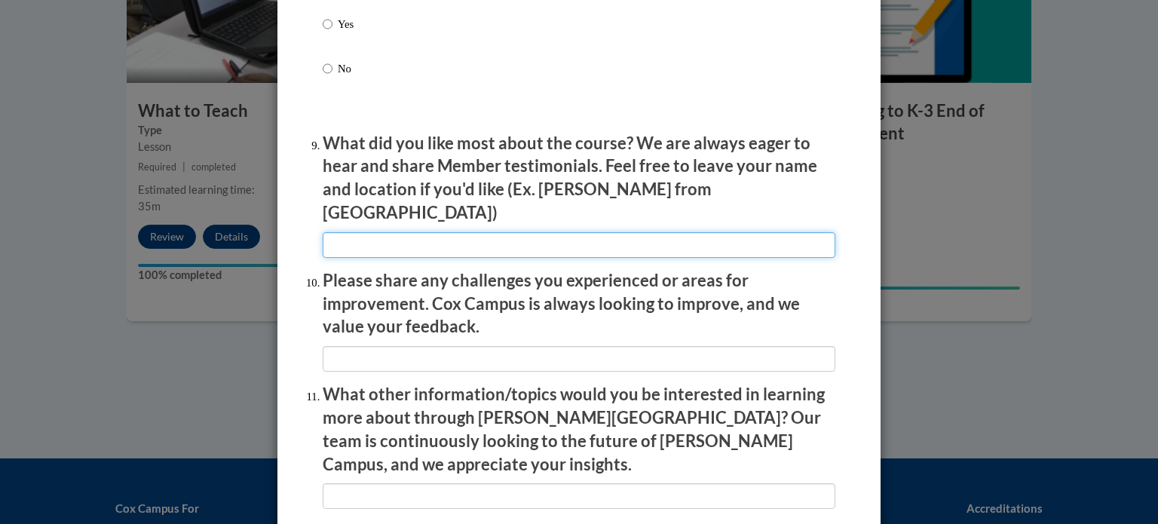
click at [360, 239] on input "textbox" at bounding box center [579, 245] width 513 height 26
type input "I like the examples and how they showed kindergarten."
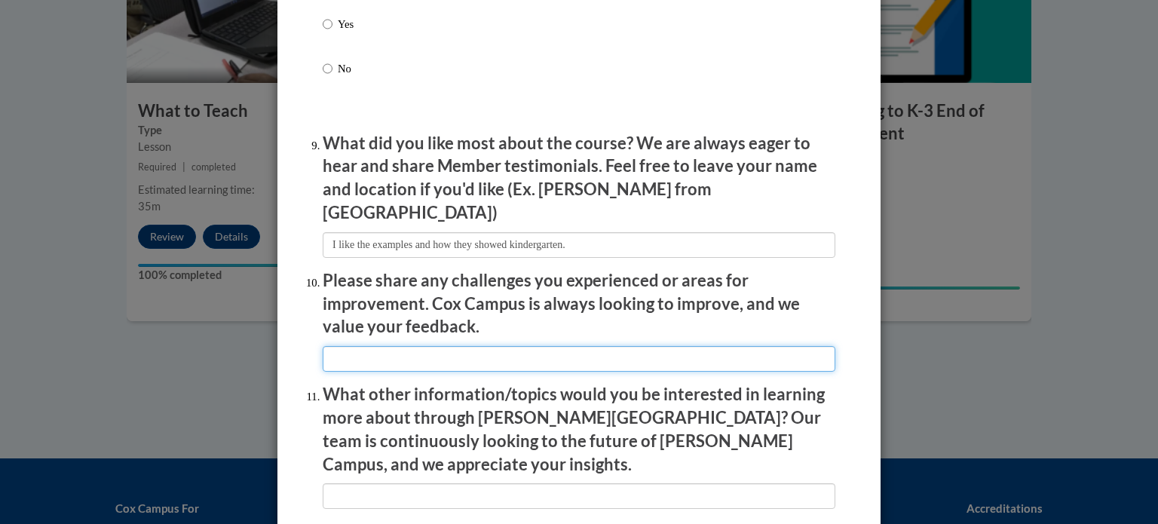
click at [367, 351] on input "textbox" at bounding box center [579, 359] width 513 height 26
type input "None"
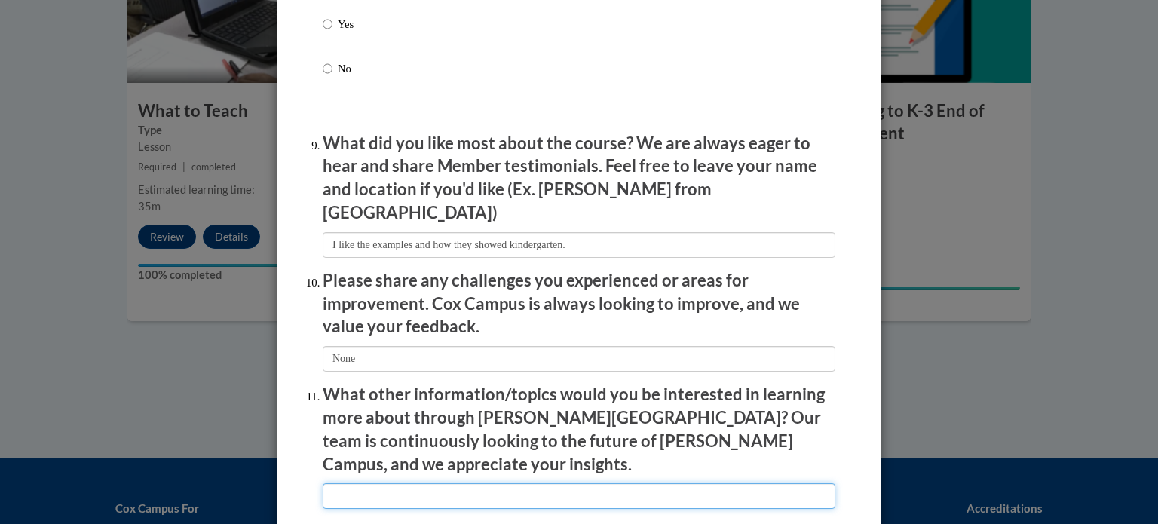
click at [344, 483] on input "textbox" at bounding box center [579, 496] width 513 height 26
type input "Not sure"
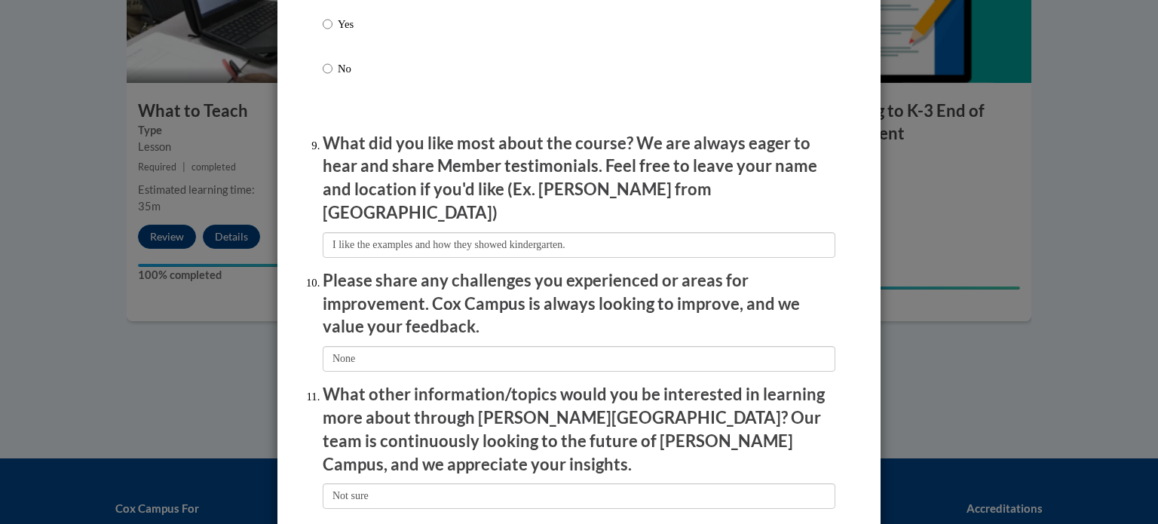
scroll to position [2616, 0]
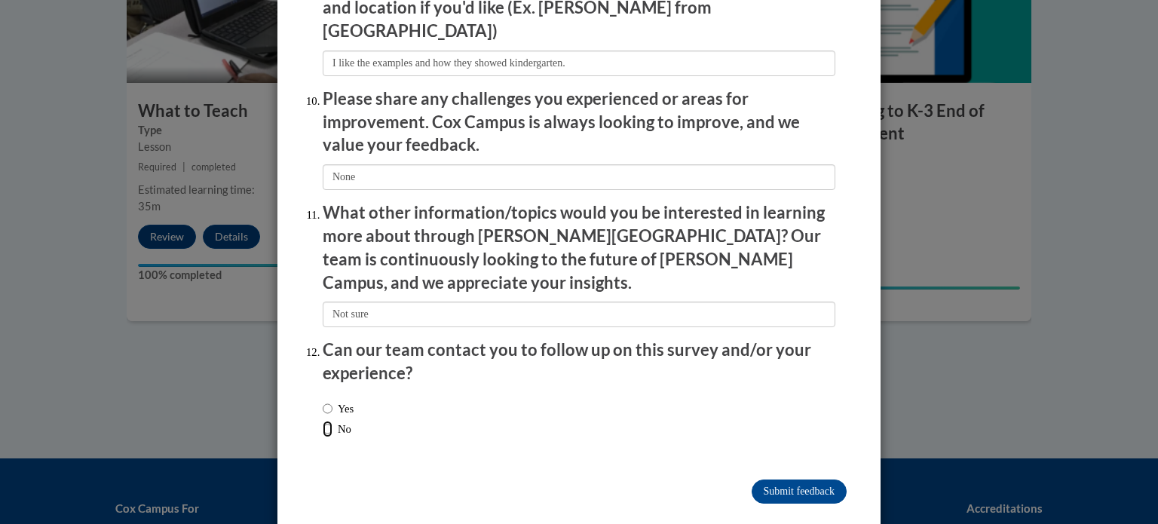
click at [325, 421] on input "No" at bounding box center [328, 429] width 10 height 17
radio input "true"
click at [805, 480] on input "Submit feedback" at bounding box center [799, 492] width 95 height 24
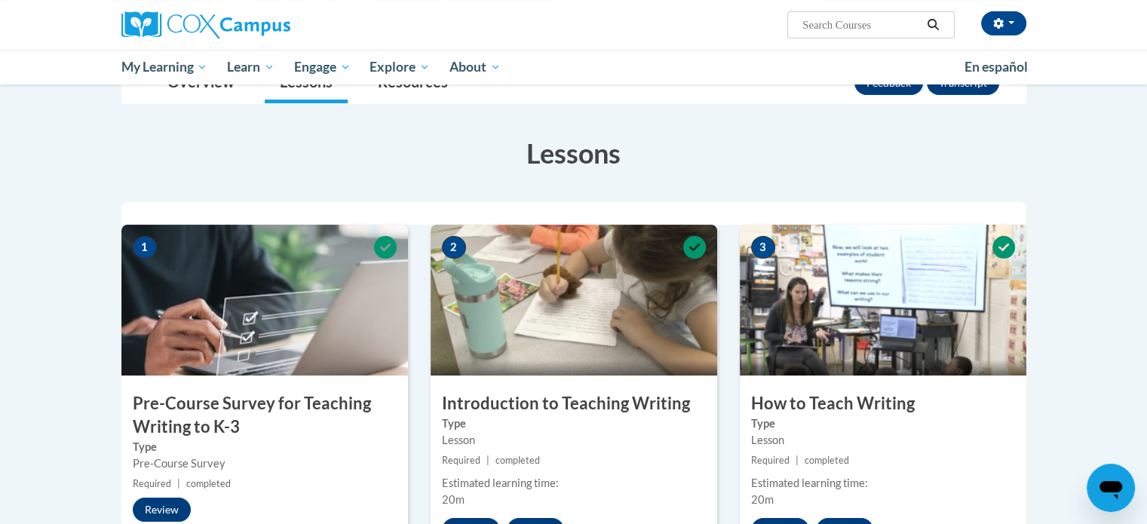
scroll to position [0, 0]
